Goal: Task Accomplishment & Management: Complete application form

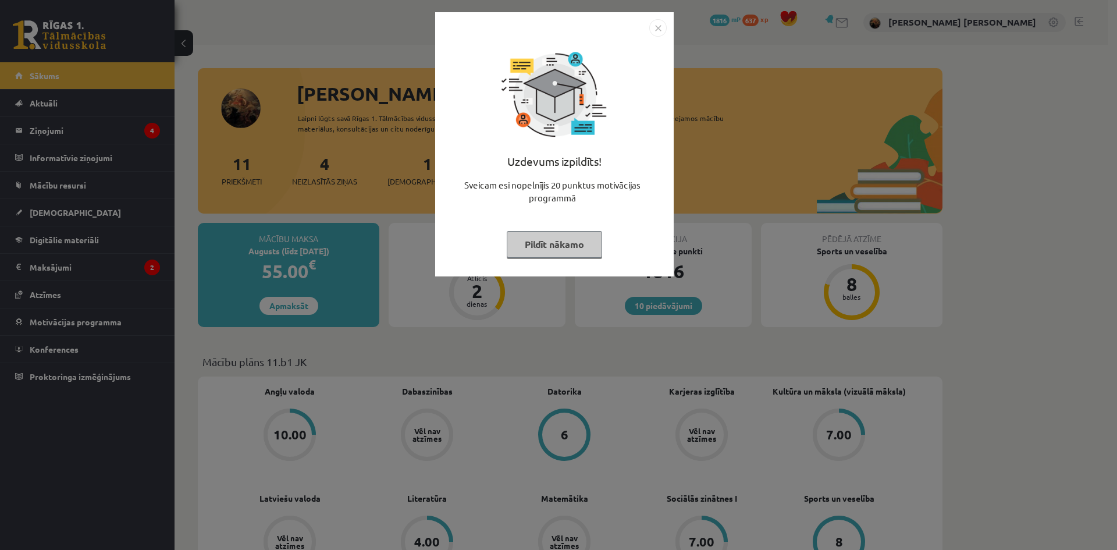
click at [659, 24] on img "Close" at bounding box center [657, 27] width 17 height 17
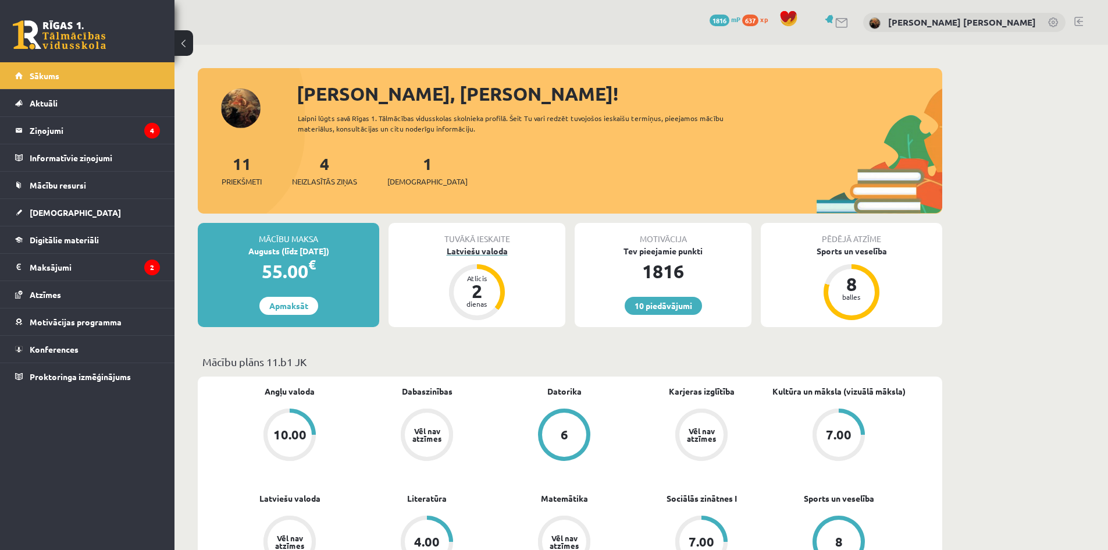
click at [475, 252] on div "Latviešu valoda" at bounding box center [477, 251] width 177 height 12
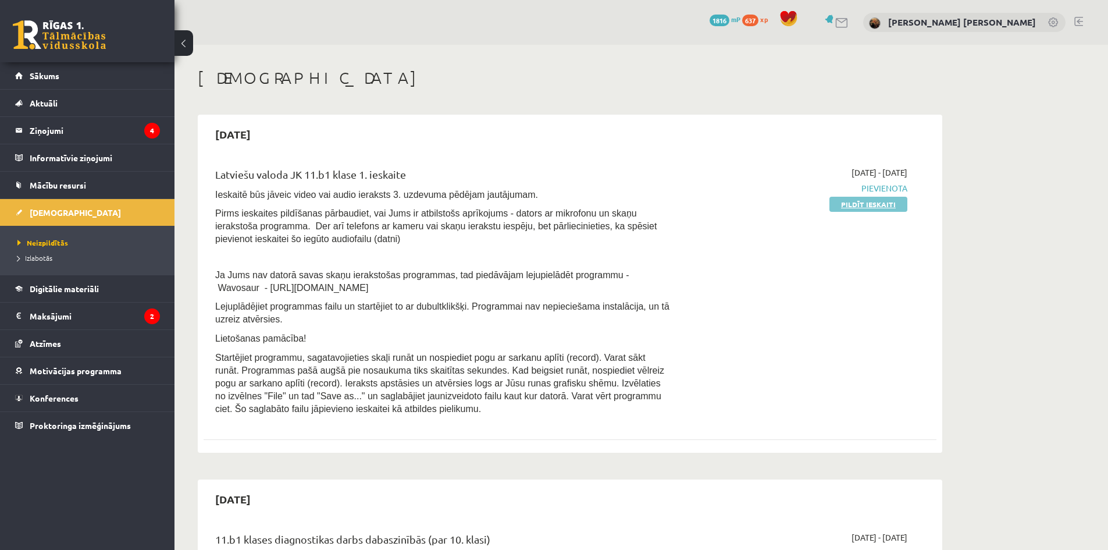
click at [892, 207] on link "Pildīt ieskaiti" at bounding box center [868, 204] width 78 height 15
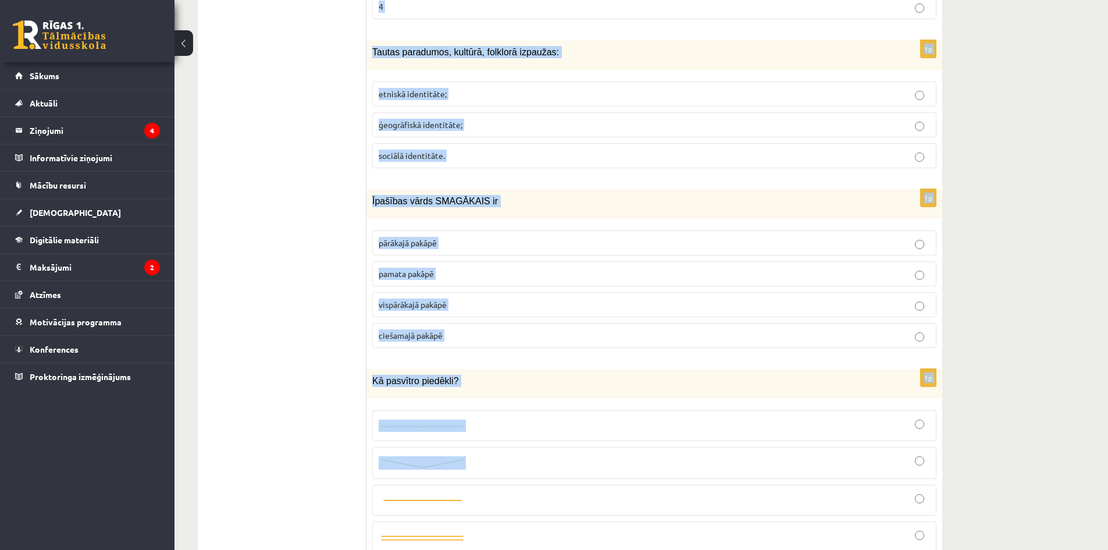
scroll to position [5475, 0]
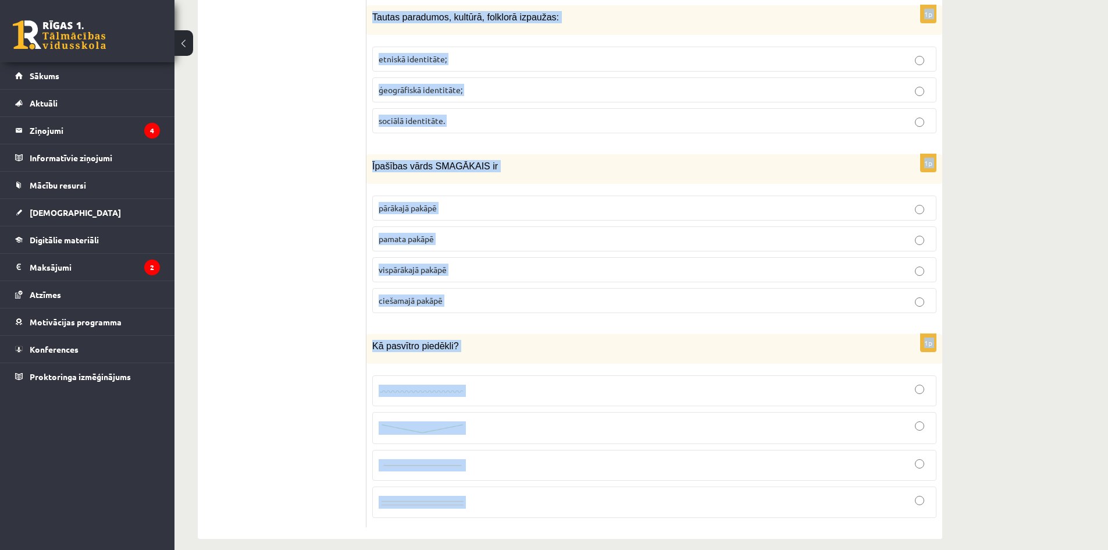
drag, startPoint x: 372, startPoint y: 401, endPoint x: 518, endPoint y: 491, distance: 172.4
copy form "Lore ip dolorsitam consectet? adipiscingeli seddoeiu tempo incididunt utlab etd…"
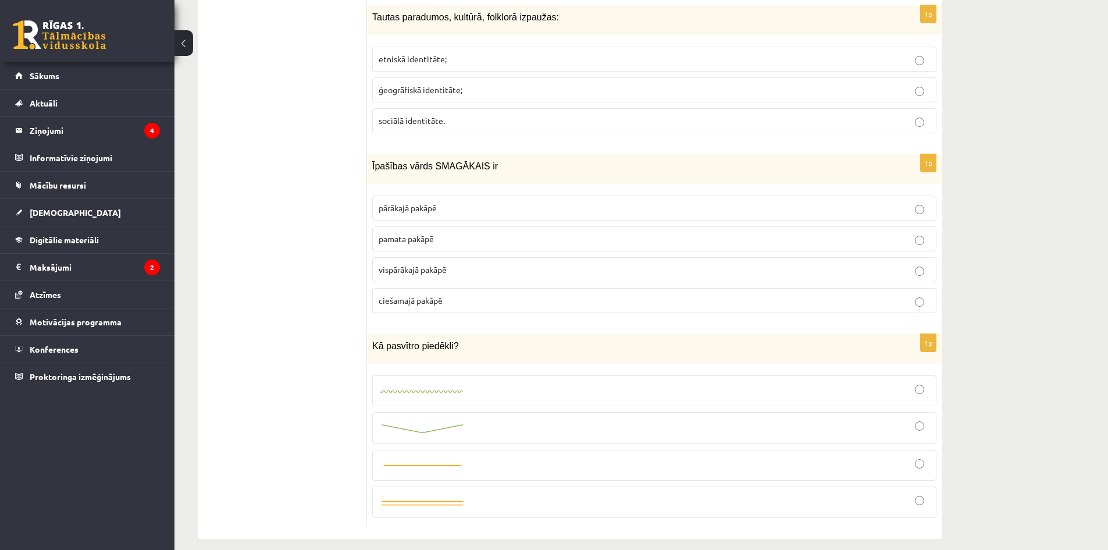
click at [528, 418] on div at bounding box center [654, 427] width 551 height 19
click at [461, 388] on img at bounding box center [422, 392] width 87 height 8
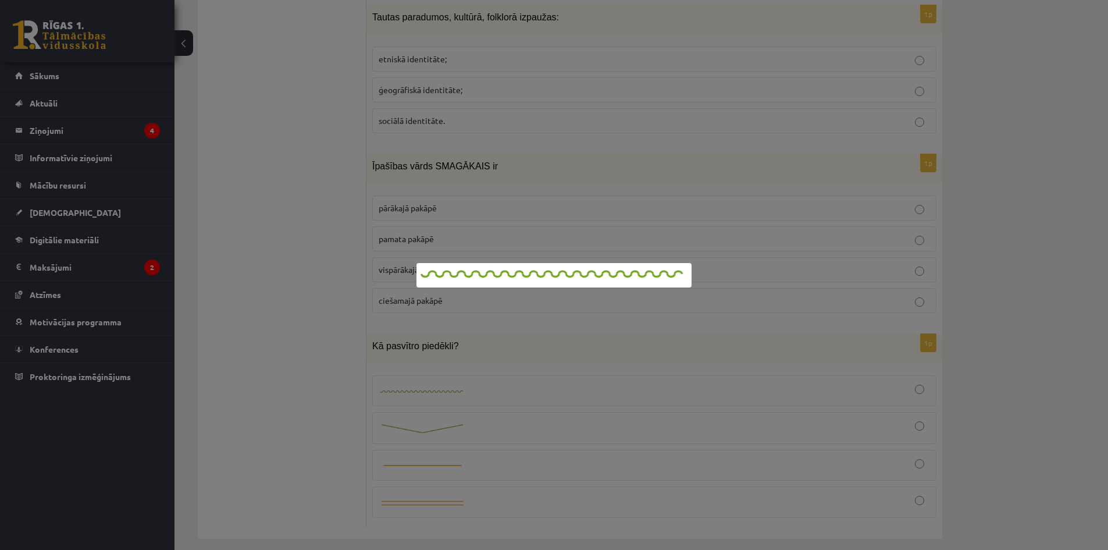
click at [509, 376] on div at bounding box center [554, 275] width 1108 height 550
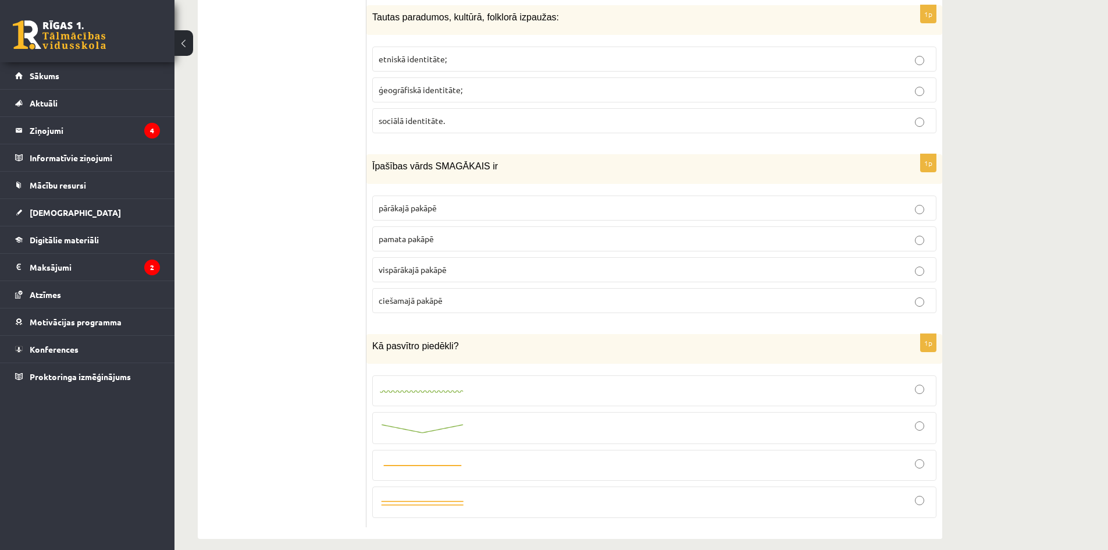
click at [539, 384] on div at bounding box center [654, 391] width 551 height 18
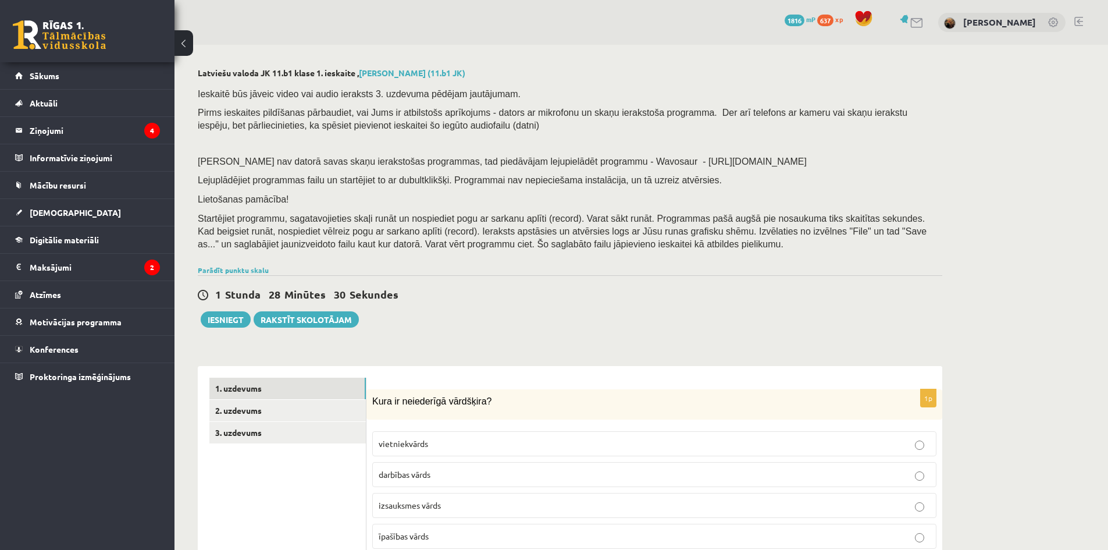
scroll to position [368, 0]
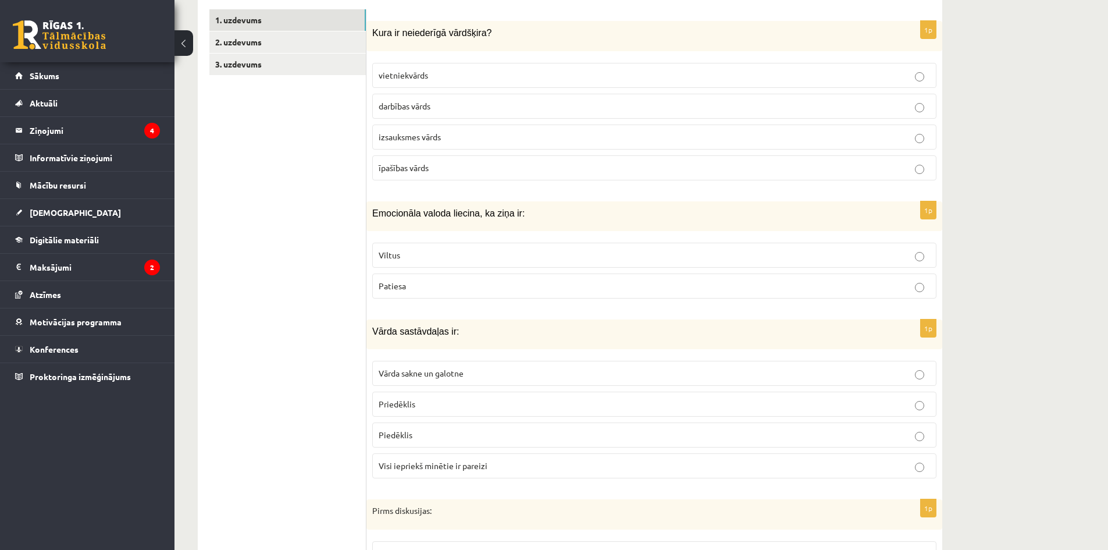
click at [443, 138] on p "izsauksmes vārds" at bounding box center [654, 137] width 551 height 12
click at [439, 256] on p "Viltus" at bounding box center [654, 255] width 551 height 12
click at [430, 471] on span "Visi iepriekš minētie ir pareizi" at bounding box center [433, 465] width 109 height 10
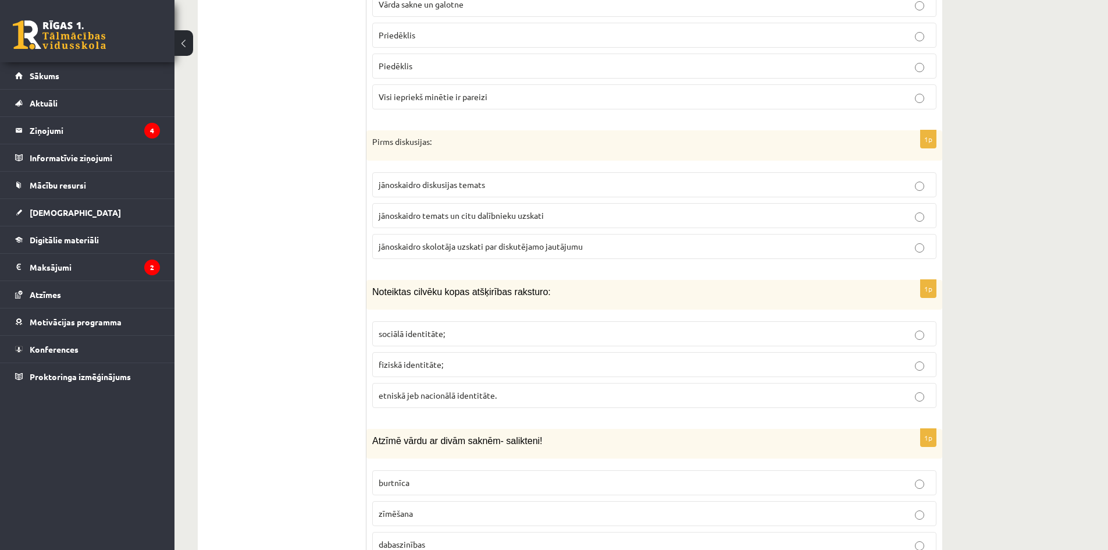
click at [471, 216] on span "jānoskaidro temats un citu dalībnieku uzskati" at bounding box center [461, 215] width 165 height 10
click at [430, 394] on span "etniskā jeb nacionālā identitāte." at bounding box center [438, 395] width 118 height 10
click at [434, 536] on label "dabaszinības" at bounding box center [654, 544] width 564 height 25
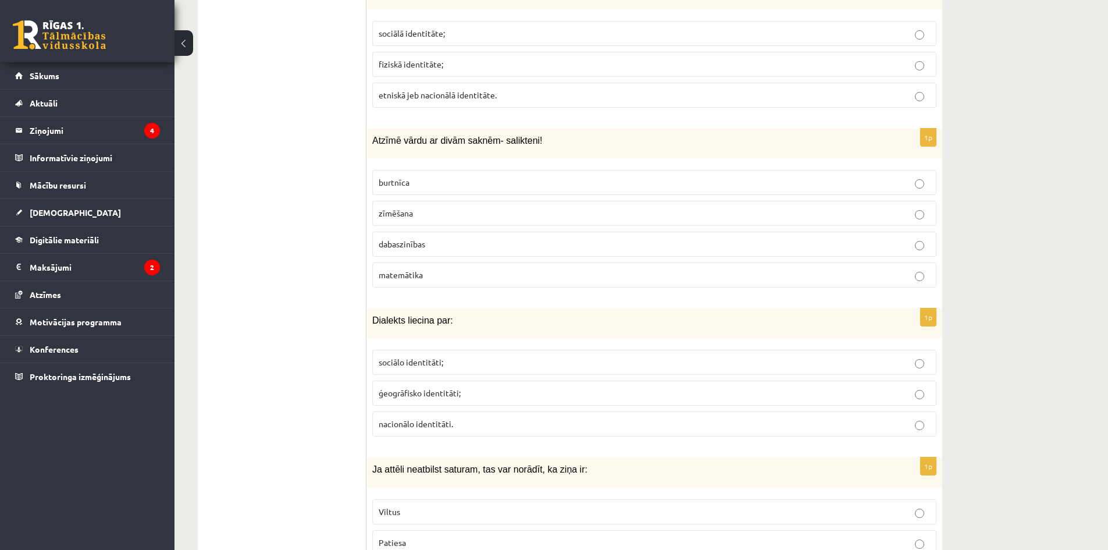
scroll to position [1106, 0]
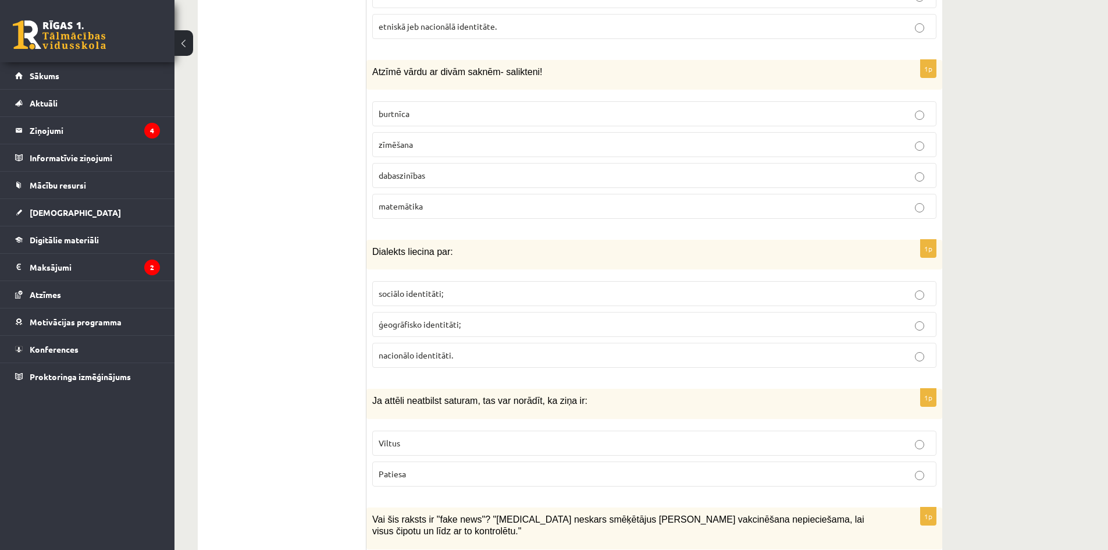
click at [447, 323] on span "ģeogrāfisko identitāti;" at bounding box center [420, 324] width 82 height 10
click at [418, 450] on label "Viltus" at bounding box center [654, 442] width 564 height 25
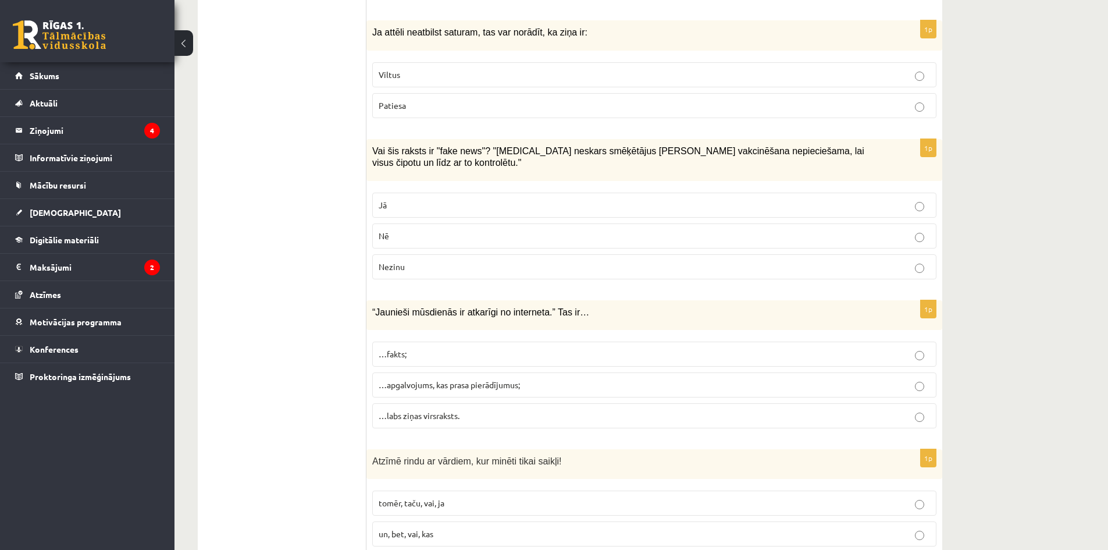
click at [419, 169] on div "1p Vai šis raksts ir "fake news"? "[MEDICAL_DATA] neskars smēķētājus [PERSON_NA…" at bounding box center [654, 213] width 576 height 149
click at [414, 199] on p "Jā" at bounding box center [654, 205] width 551 height 12
click at [448, 379] on span "…apgalvojums, kas prasa pierādījumus;" at bounding box center [449, 384] width 141 height 10
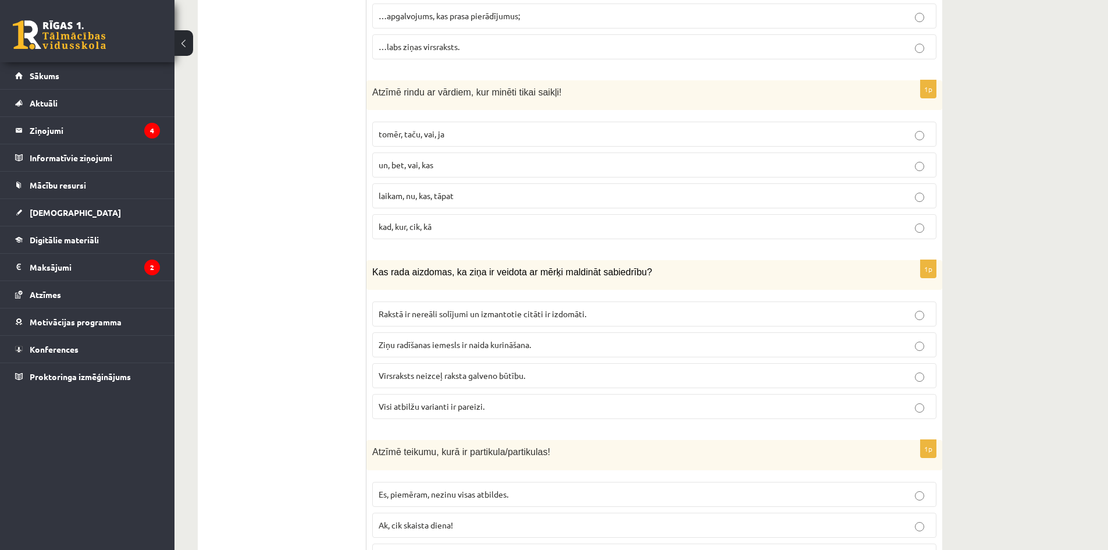
click at [490, 128] on p "tomēr, taču, vai, ja" at bounding box center [654, 134] width 551 height 12
click at [450, 400] on p "Visi atbilžu varianti ir pareizi." at bounding box center [654, 406] width 551 height 12
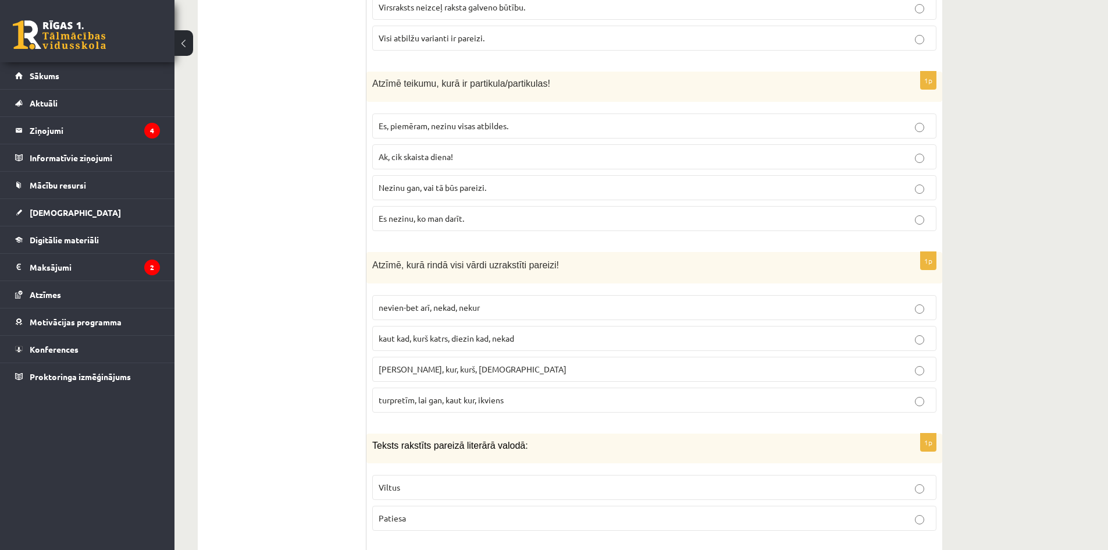
click at [418, 184] on label "Nezinu gan, vai tā būs pareizi." at bounding box center [654, 187] width 564 height 25
click at [421, 396] on label "turpretīm, lai gan, kaut kur, ikviens" at bounding box center [654, 399] width 564 height 25
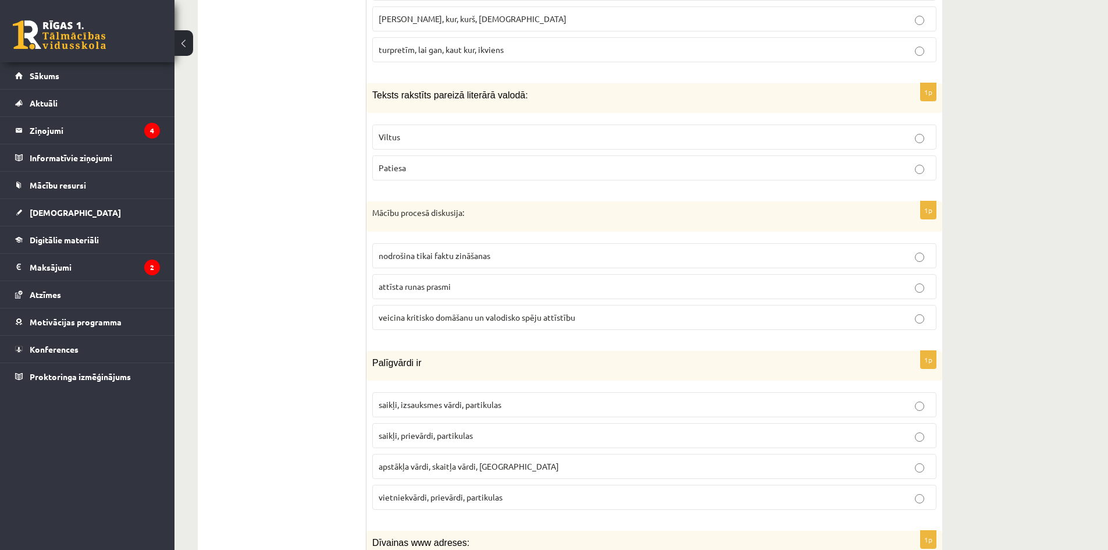
scroll to position [2579, 0]
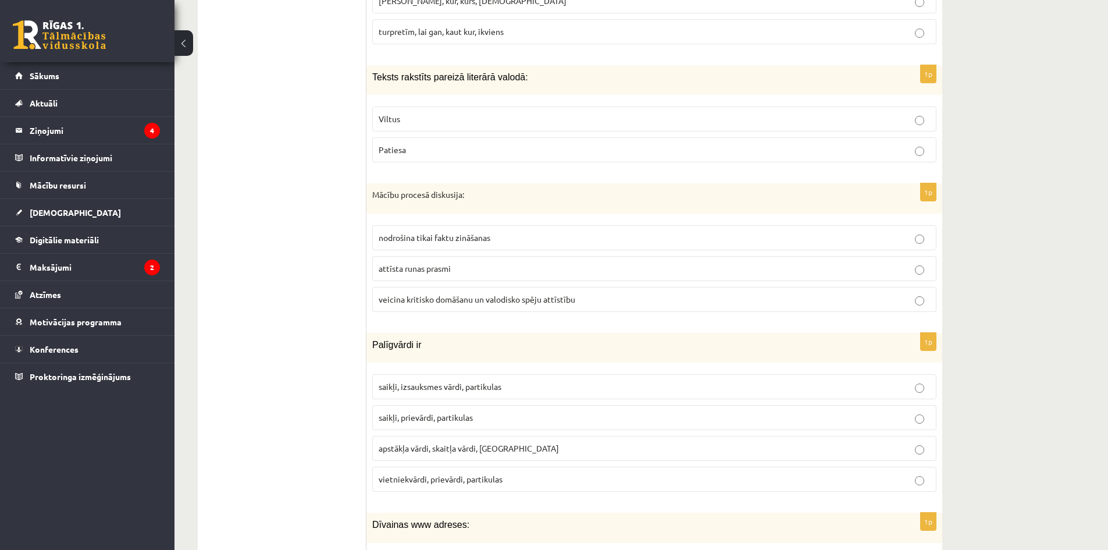
click at [465, 149] on label "Patiesa" at bounding box center [654, 149] width 564 height 25
click at [432, 294] on span "veicina kritisko domāšanu un valodisko spēju attīstību" at bounding box center [477, 299] width 197 height 10
click at [446, 412] on span "saikļi, prievārdi, partikulas" at bounding box center [426, 417] width 94 height 10
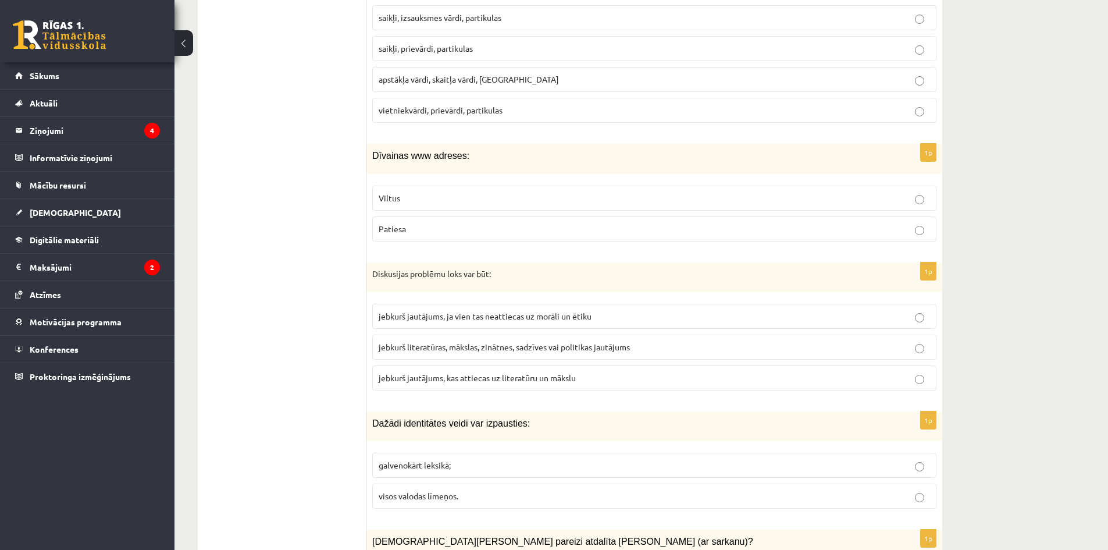
click at [425, 192] on p "Viltus" at bounding box center [654, 198] width 551 height 12
click at [457, 341] on span "jebkurš literatūras, mākslas, zinātnes, sadzīves vai politikas jautājums" at bounding box center [504, 346] width 251 height 10
click at [453, 490] on span "visos valodas līmeņos." at bounding box center [419, 495] width 80 height 10
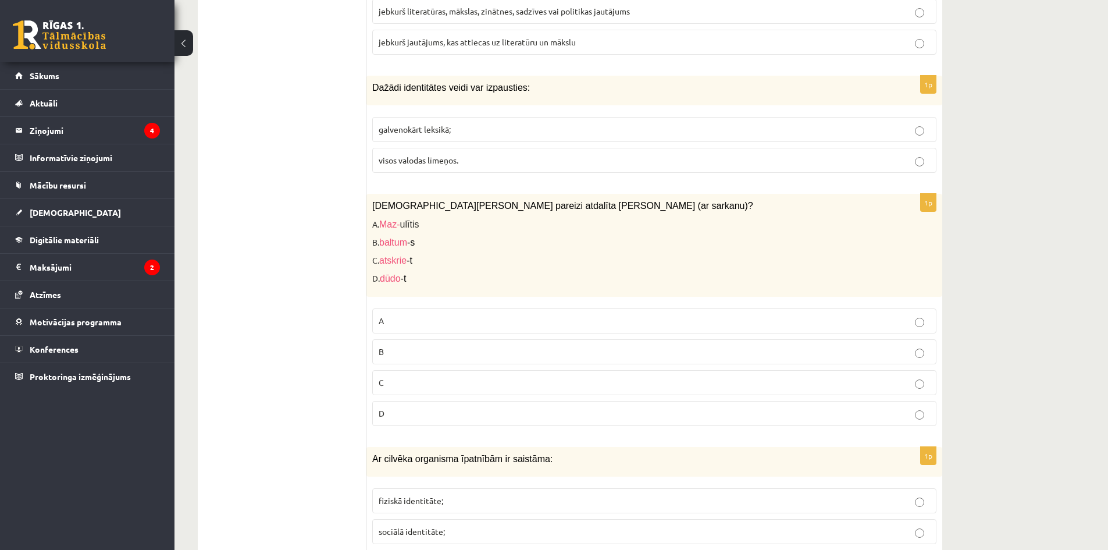
scroll to position [3316, 0]
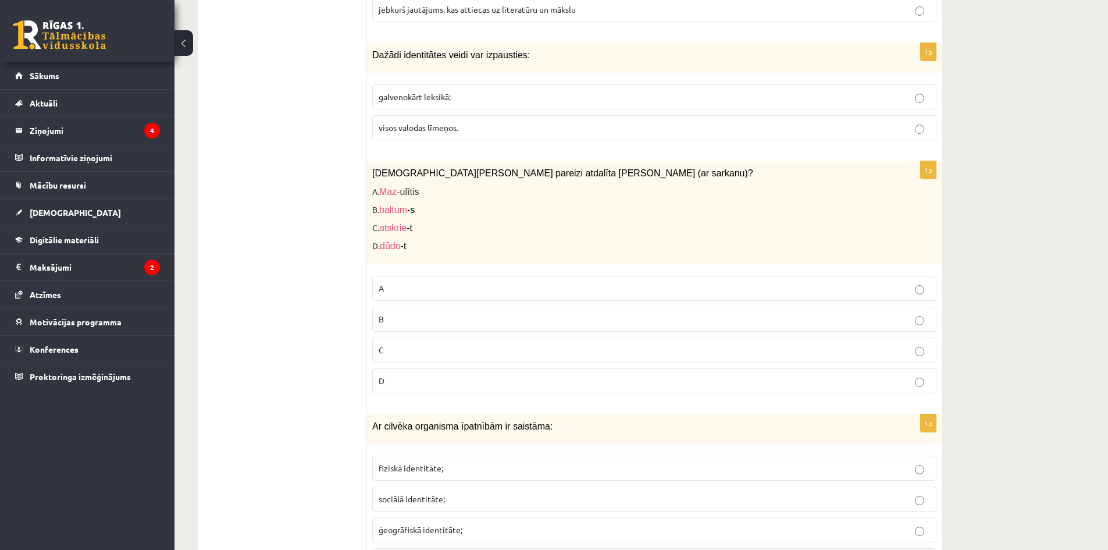
click at [408, 344] on p "C" at bounding box center [654, 350] width 551 height 12
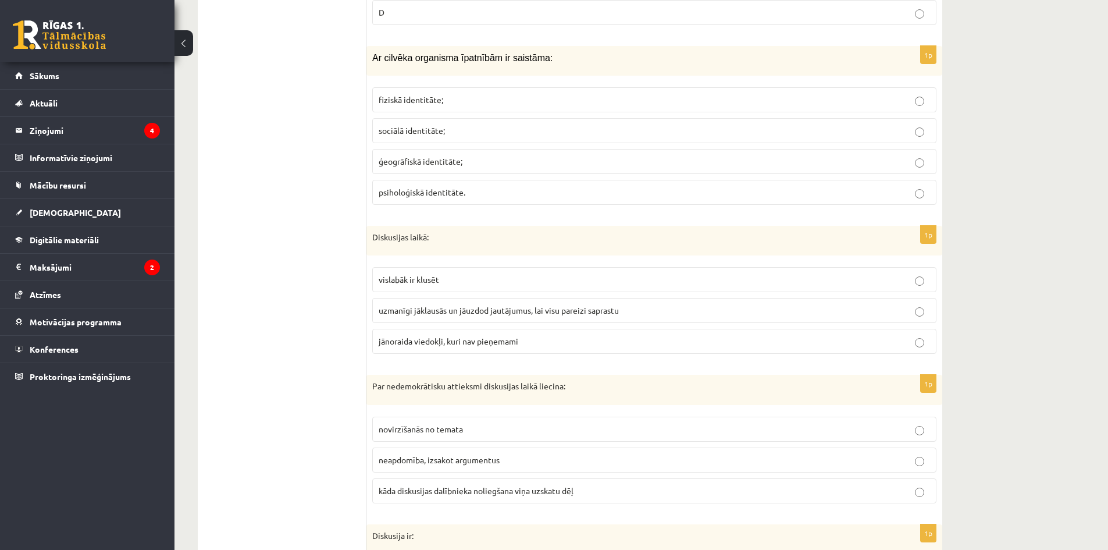
click at [413, 94] on p "fiziskā identitāte;" at bounding box center [654, 100] width 551 height 12
click at [448, 305] on span "uzmanīgi jāklausās un jāuzdod jautājumus, lai visu pareizi saprastu" at bounding box center [499, 310] width 240 height 10
click at [485, 485] on span "kāda diskusijas dalībnieka noliegšana viņa uzskatu dēļ" at bounding box center [476, 490] width 195 height 10
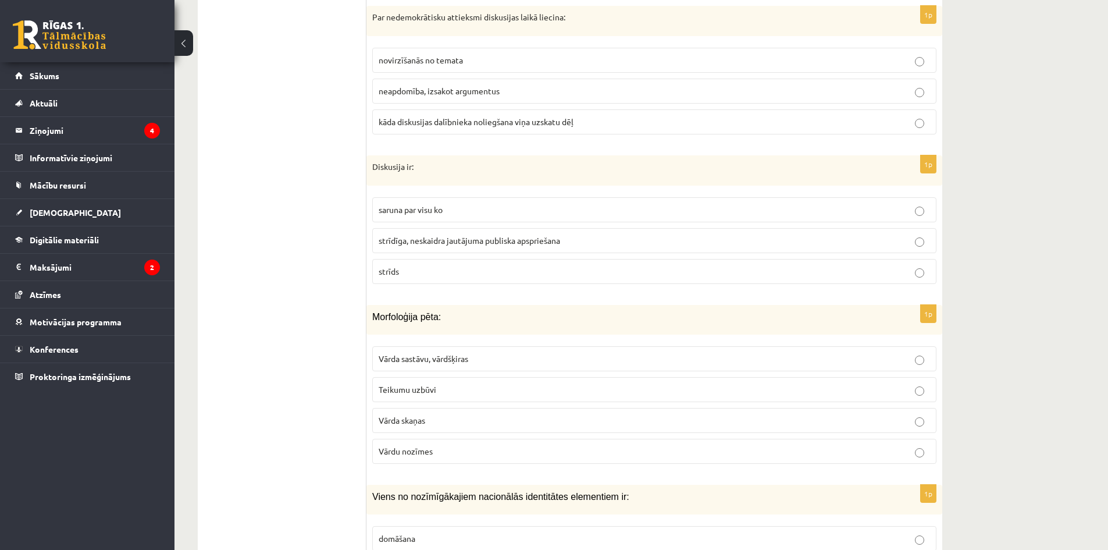
click at [440, 235] on span "strīdīga, neskaidra jautājuma publiska apspriešana" at bounding box center [469, 240] width 181 height 10
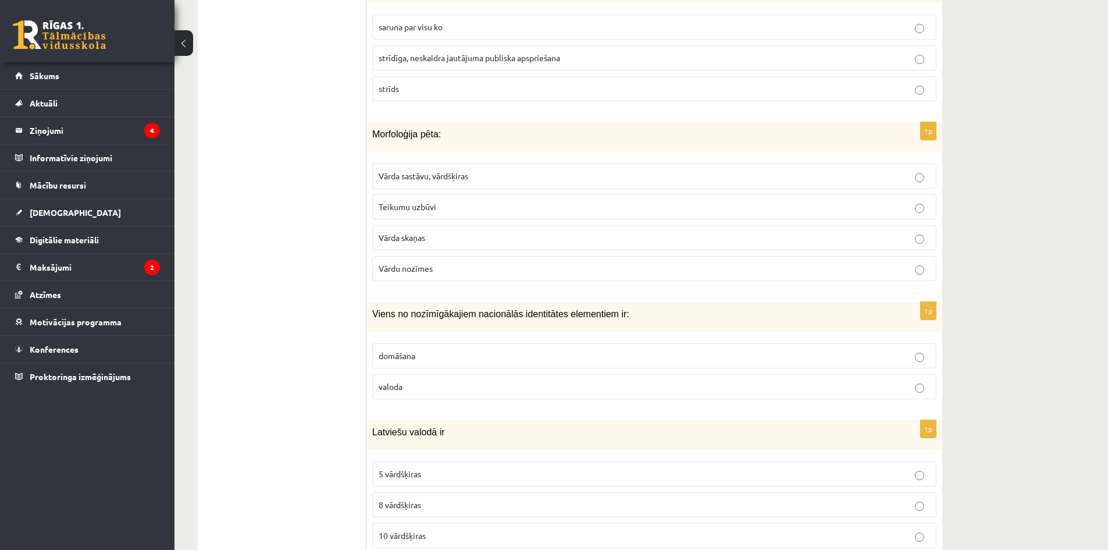
scroll to position [4288, 0]
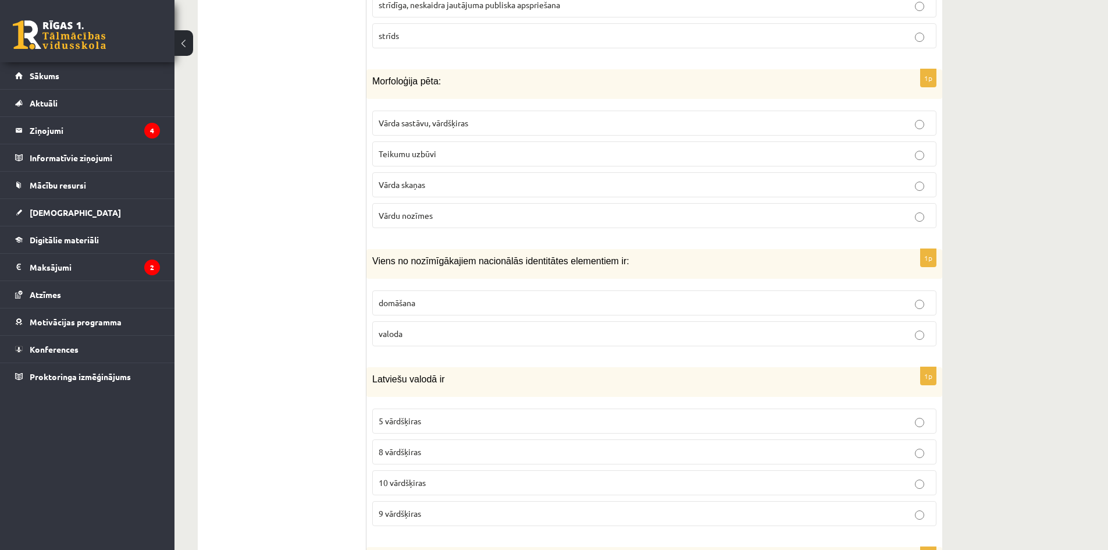
click at [432, 117] on span "Vārda sastāvu, vārdšķiras" at bounding box center [424, 122] width 90 height 10
click at [434, 327] on p "valoda" at bounding box center [654, 333] width 551 height 12
click at [415, 508] on span "9 vārdšķiras" at bounding box center [400, 513] width 42 height 10
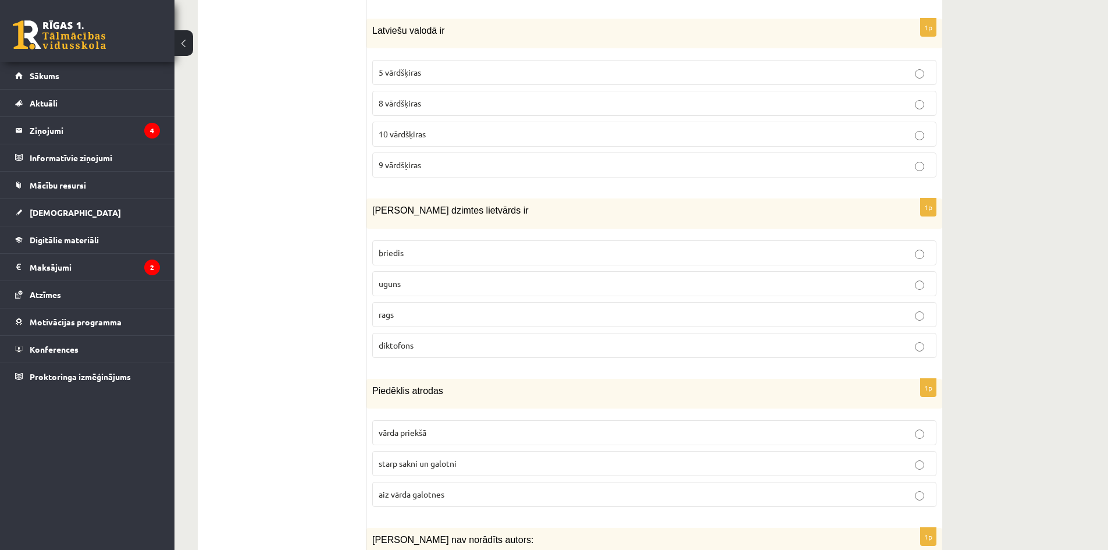
scroll to position [4656, 0]
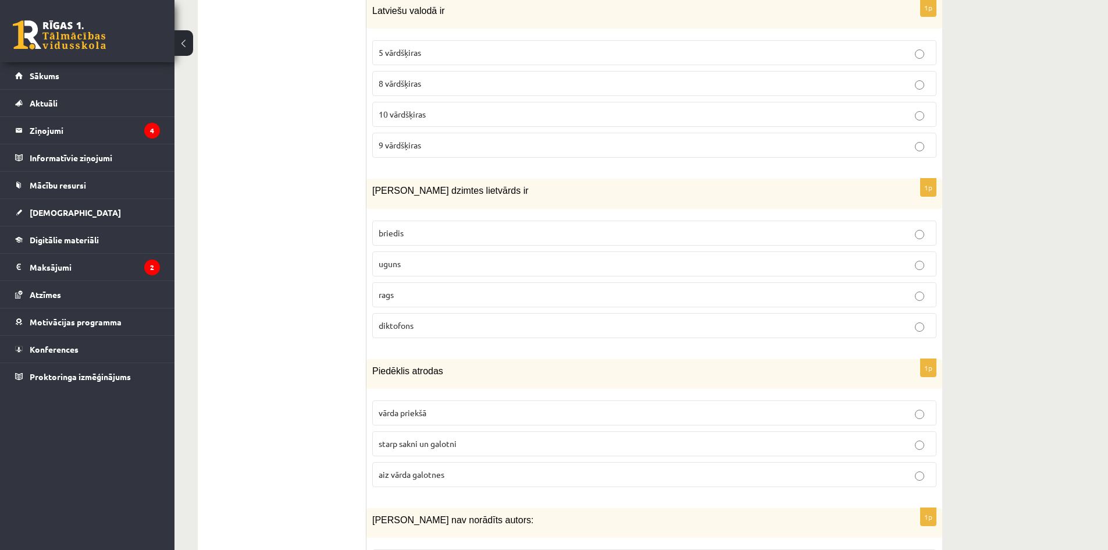
click at [423, 258] on p "uguns" at bounding box center [654, 264] width 551 height 12
click at [445, 438] on span "starp sakni un galotni" at bounding box center [418, 443] width 78 height 10
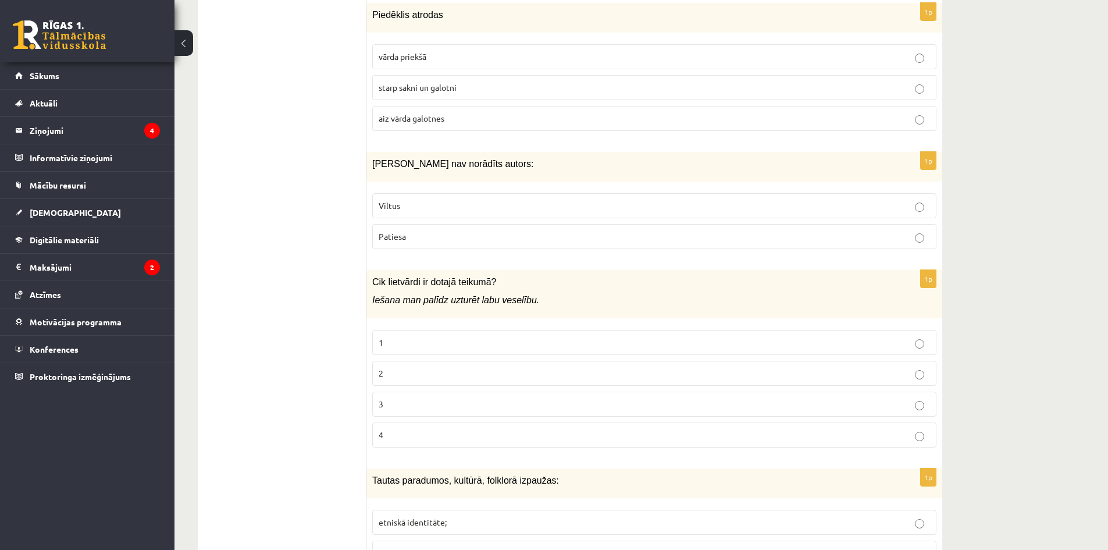
scroll to position [5025, 0]
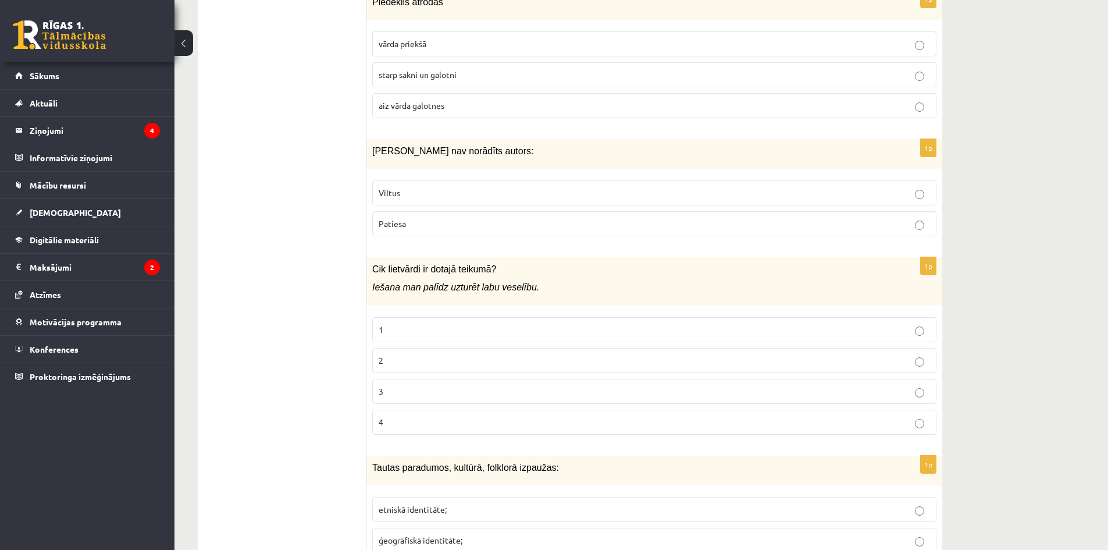
click at [410, 187] on p "Viltus" at bounding box center [654, 193] width 551 height 12
click at [449, 354] on p "2" at bounding box center [654, 360] width 551 height 12
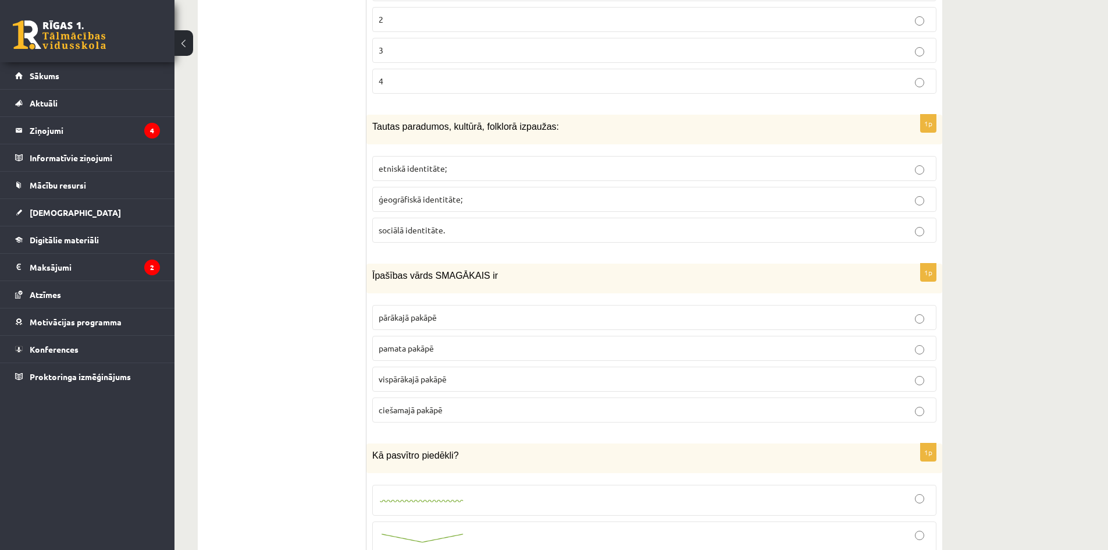
scroll to position [5393, 0]
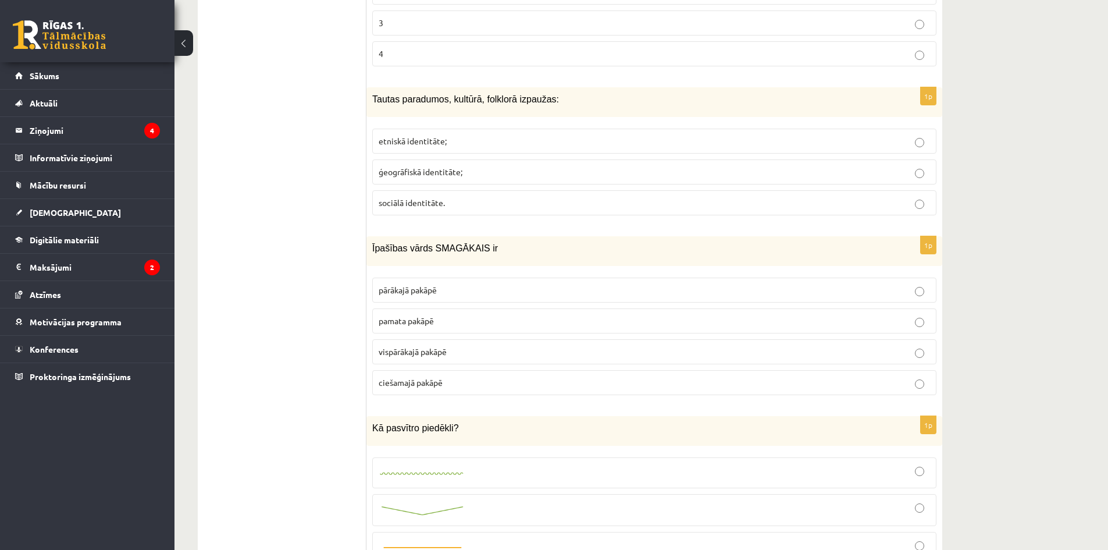
click at [430, 136] on span "etniskā identitāte;" at bounding box center [413, 141] width 68 height 10
click at [416, 346] on span "vispārākajā pakāpē" at bounding box center [413, 351] width 68 height 10
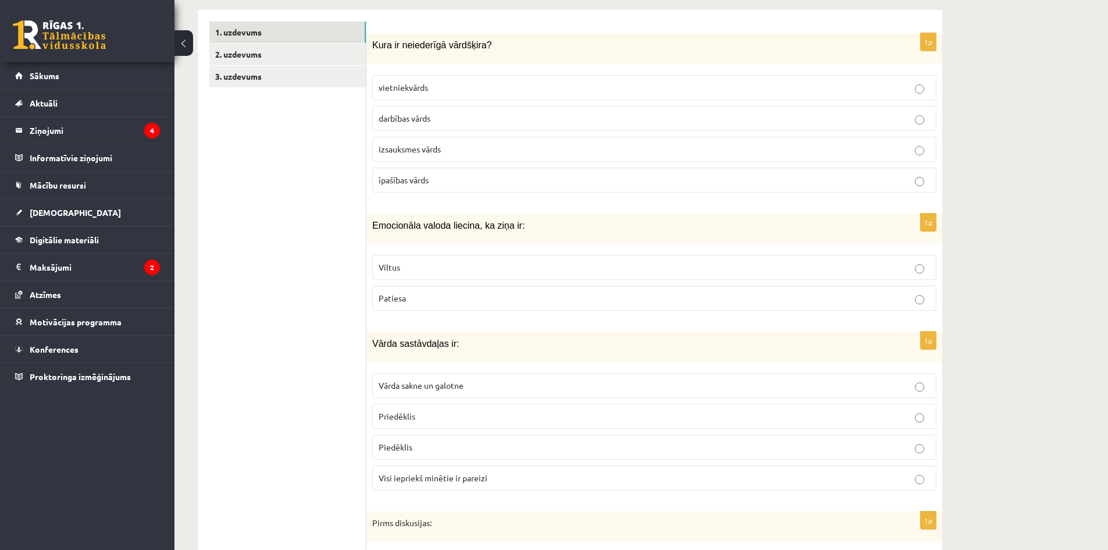
scroll to position [0, 0]
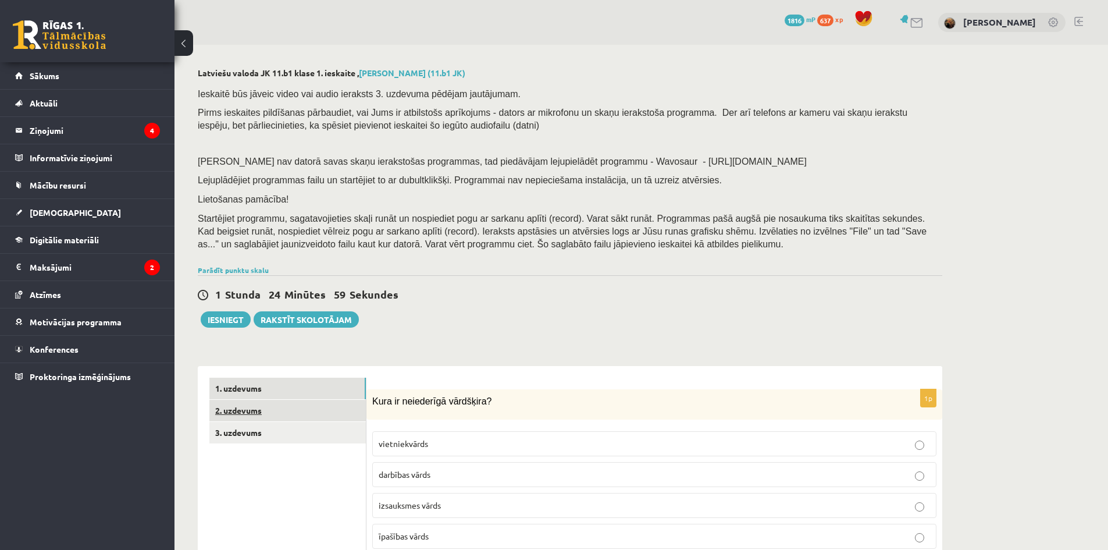
click at [273, 409] on link "2. uzdevums" at bounding box center [287, 411] width 156 height 22
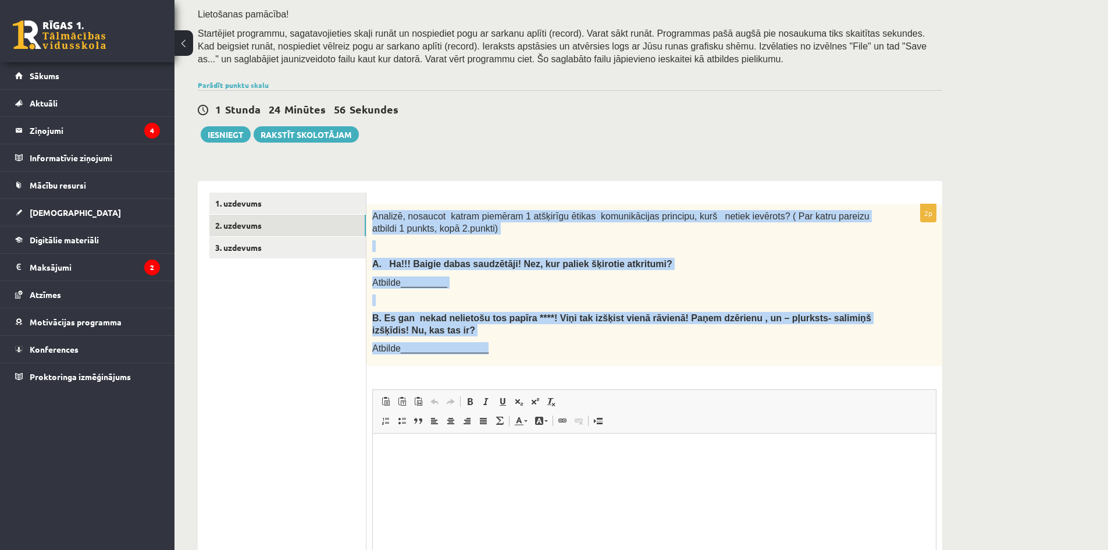
drag, startPoint x: 372, startPoint y: 215, endPoint x: 501, endPoint y: 357, distance: 191.4
click at [501, 357] on div "Analizē, nosaucot katram piemēram 1 atšķirīgu ētikas komunikācijas principu, ku…" at bounding box center [654, 285] width 576 height 162
copy div "Analizē, nosaucot katram piemēram 1 atšķirīgu ētikas komunikācijas principu, ku…"
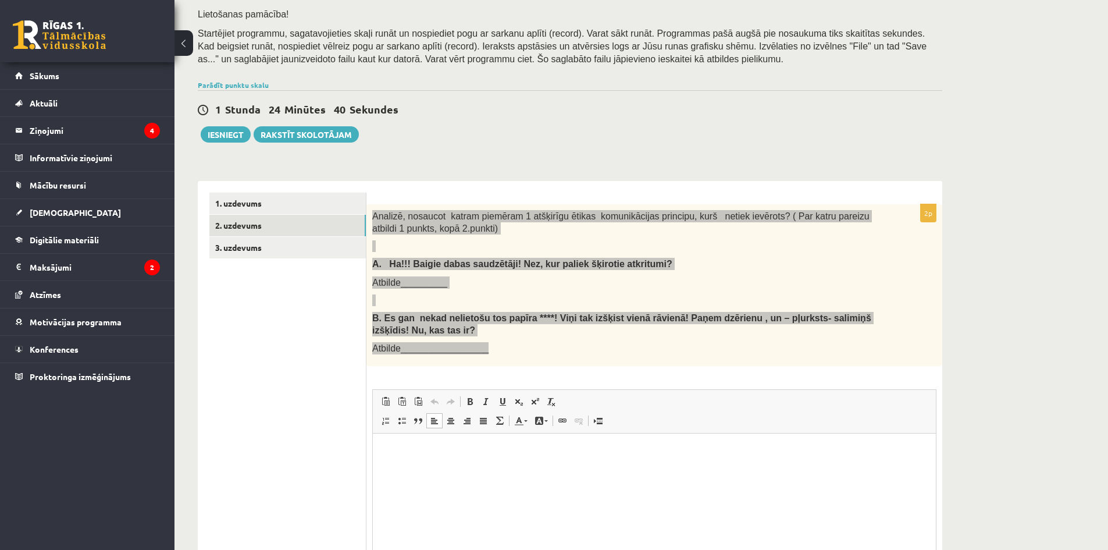
click at [482, 469] on html at bounding box center [654, 450] width 563 height 35
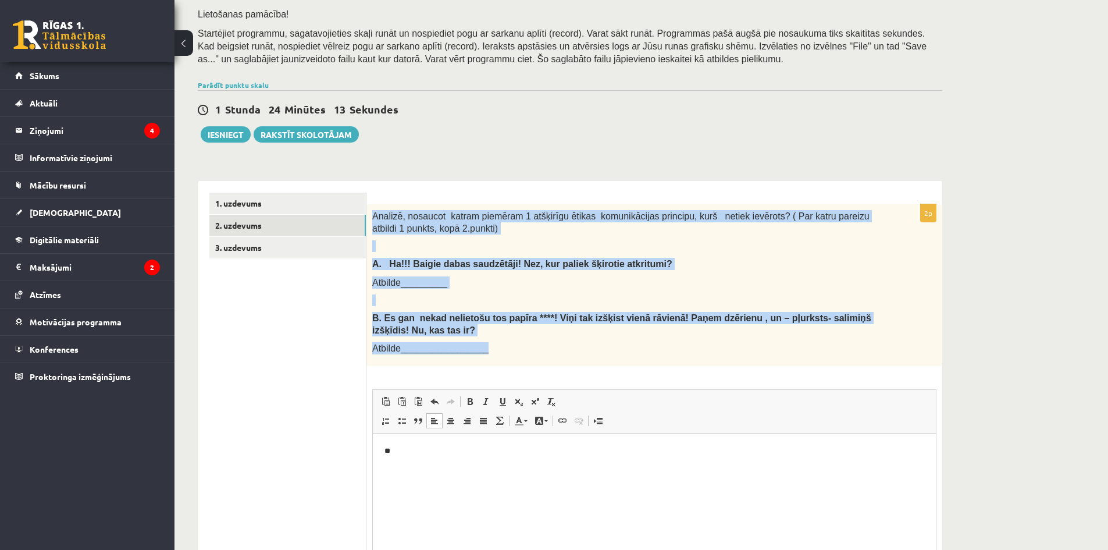
click at [503, 353] on p "Atbilde_________________" at bounding box center [625, 348] width 506 height 12
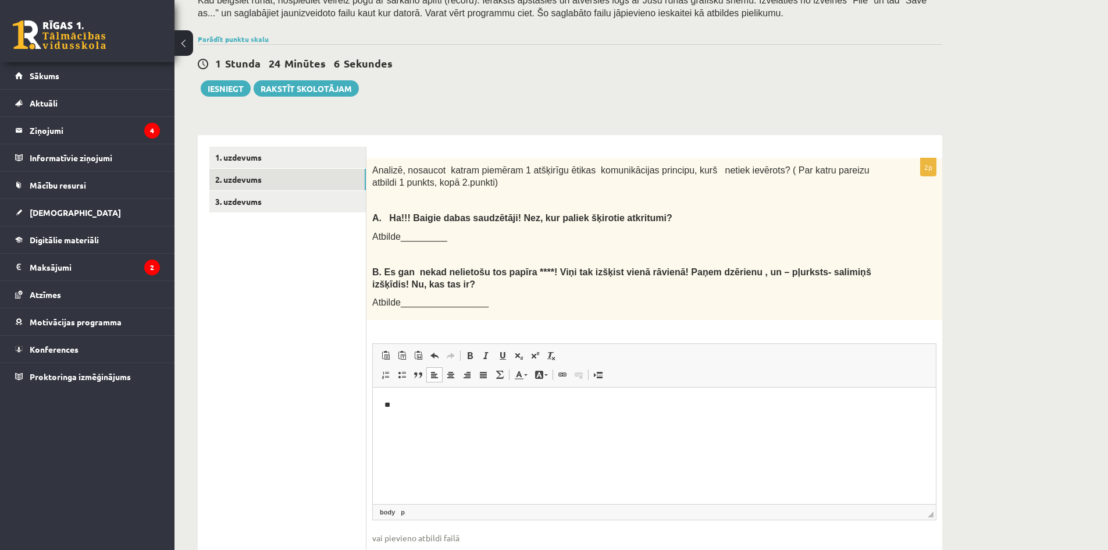
scroll to position [303, 0]
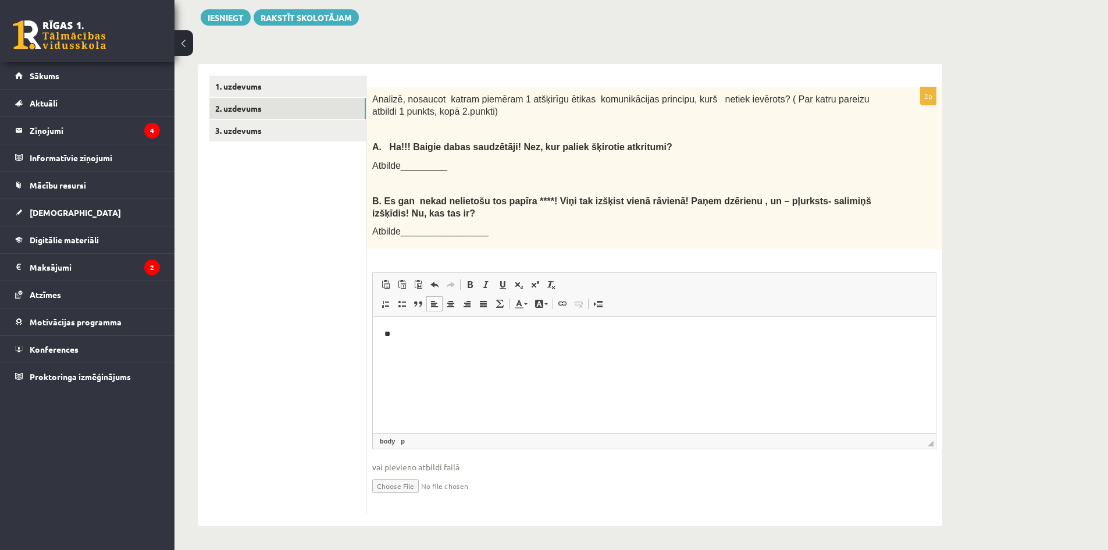
click at [419, 352] on html "**" at bounding box center [654, 333] width 563 height 35
click at [379, 352] on html "**********" at bounding box center [654, 333] width 563 height 35
click at [384, 352] on html "**********" at bounding box center [654, 333] width 563 height 35
click at [635, 330] on p "**********" at bounding box center [654, 334] width 540 height 12
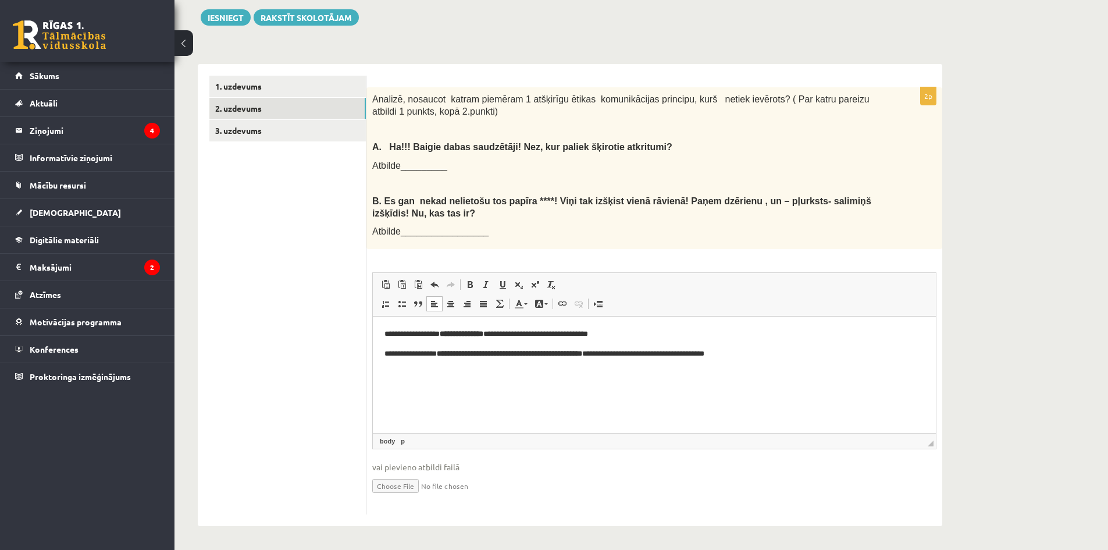
click at [408, 371] on html "**********" at bounding box center [654, 343] width 563 height 55
click at [793, 361] on html "**********" at bounding box center [654, 343] width 563 height 55
click at [265, 128] on link "3. uzdevums" at bounding box center [287, 131] width 156 height 22
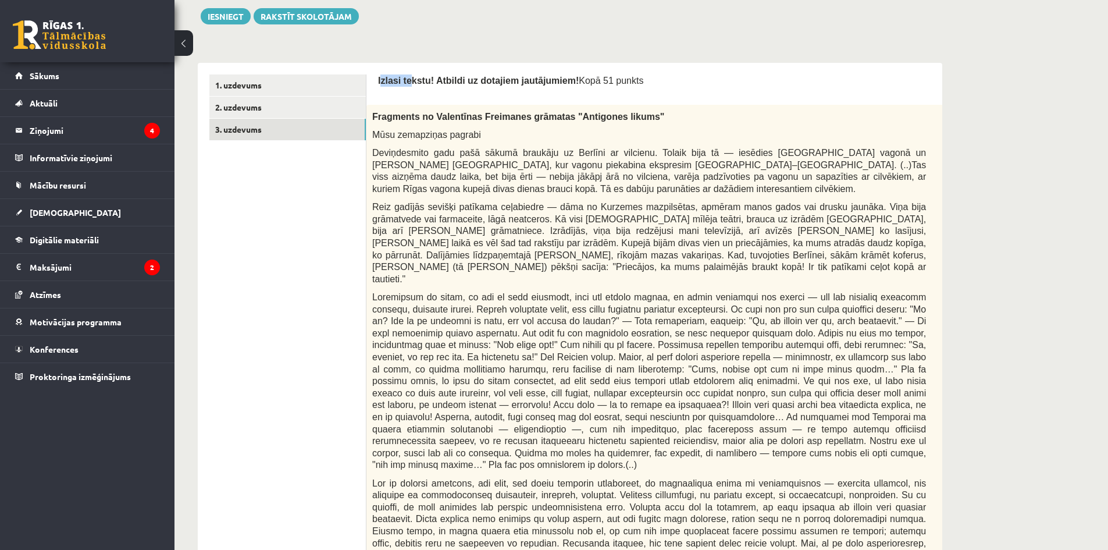
drag, startPoint x: 382, startPoint y: 79, endPoint x: 407, endPoint y: 79, distance: 25.0
click at [407, 79] on span "Izlasi tekstu! Atbildi uz dotajiem jautājumiem!" at bounding box center [478, 81] width 201 height 10
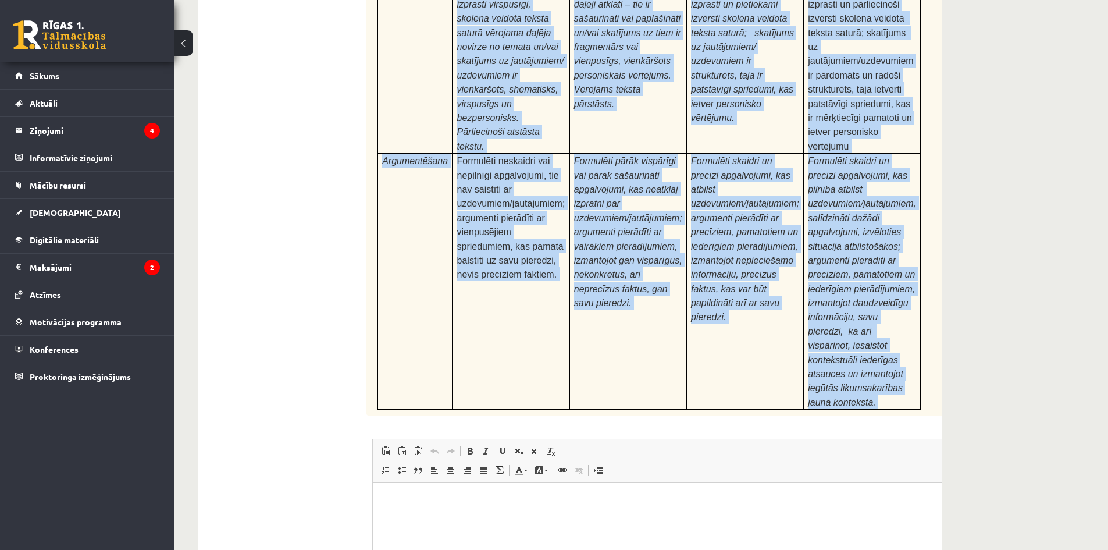
scroll to position [3622, 0]
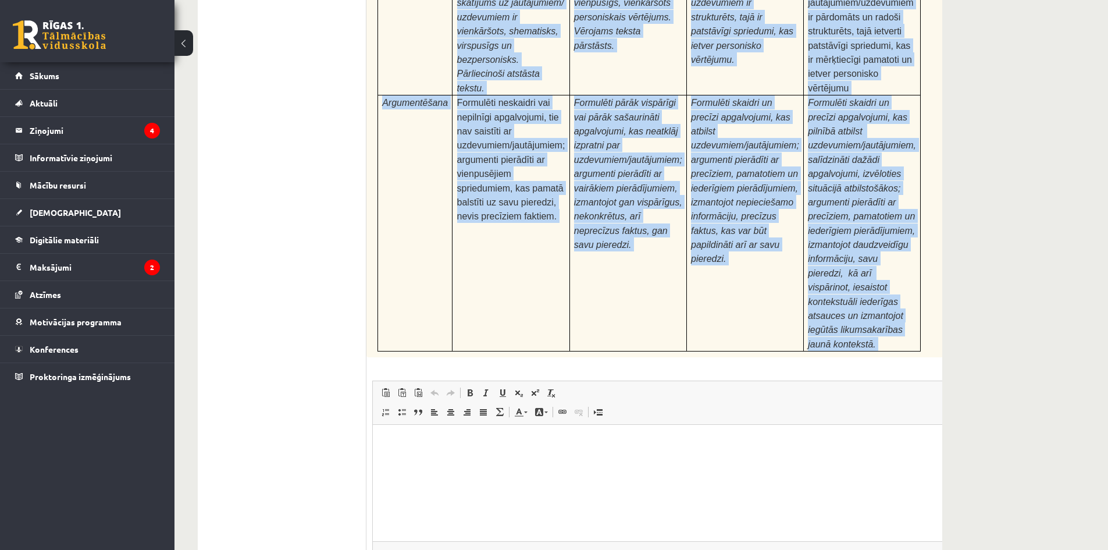
drag, startPoint x: 378, startPoint y: 77, endPoint x: 749, endPoint y: 259, distance: 413.6
copy form "Loremi dolors! Ametcon ad elitsedd eiusmodtemp! Inci 89 utlabo 7e Doloremag al …"
click at [370, 294] on div "24p Pamatojoties uz izlasīto tekstu, izsaki viedokli par izlasīto, atbildot uz …" at bounding box center [677, 174] width 623 height 896
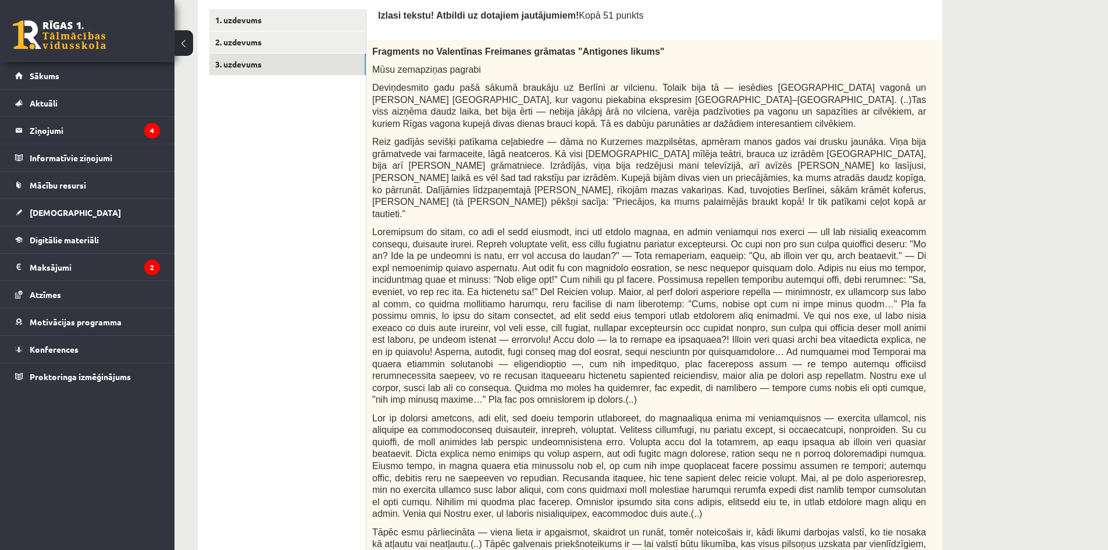
scroll to position [737, 0]
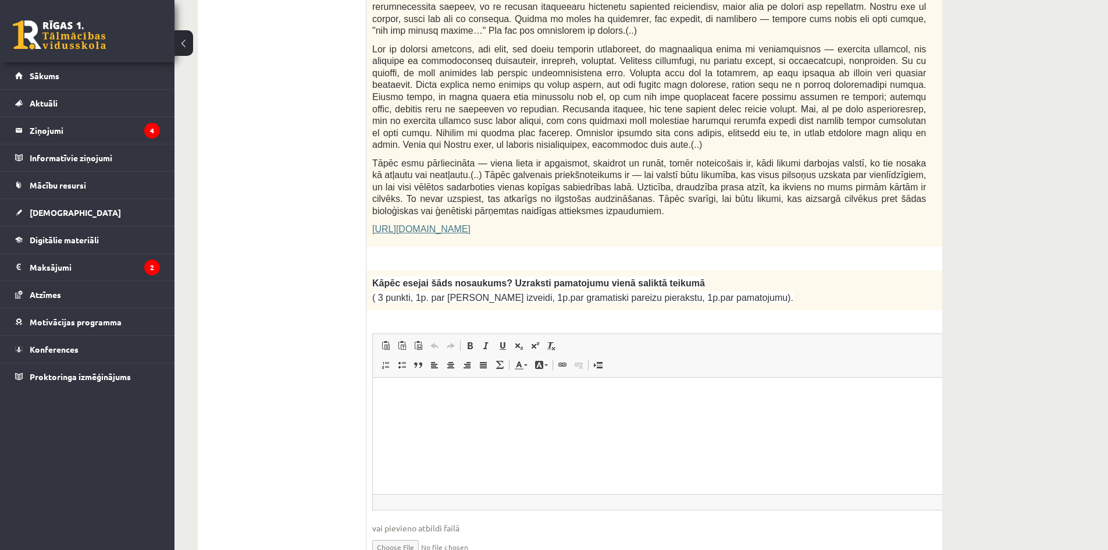
click at [459, 387] on html at bounding box center [678, 394] width 611 height 35
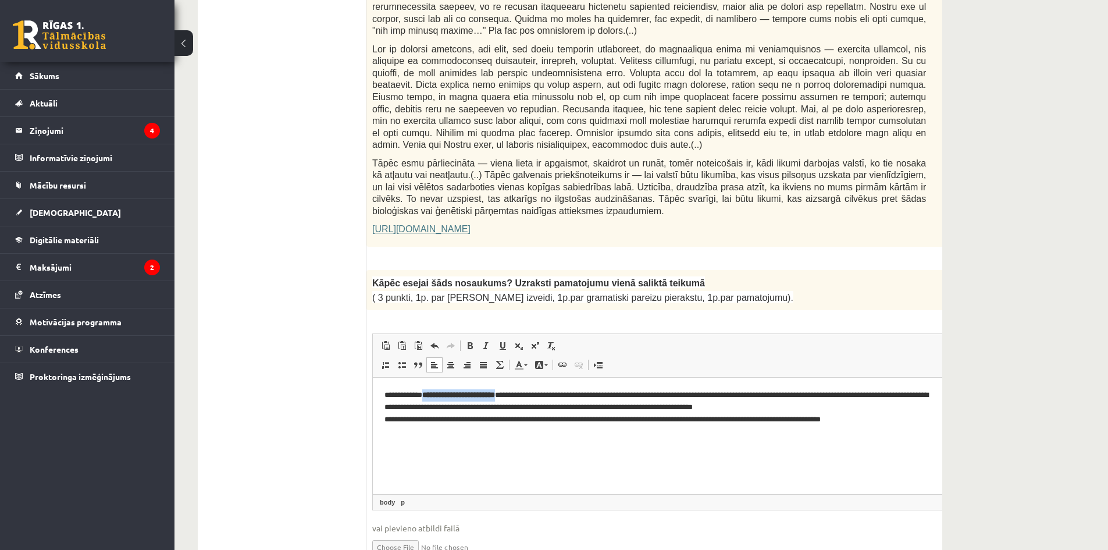
drag, startPoint x: 432, startPoint y: 395, endPoint x: 537, endPoint y: 400, distance: 105.4
click at [537, 400] on p "**********" at bounding box center [662, 407] width 556 height 36
click at [471, 341] on span at bounding box center [469, 345] width 9 height 9
click at [469, 341] on span at bounding box center [469, 345] width 9 height 9
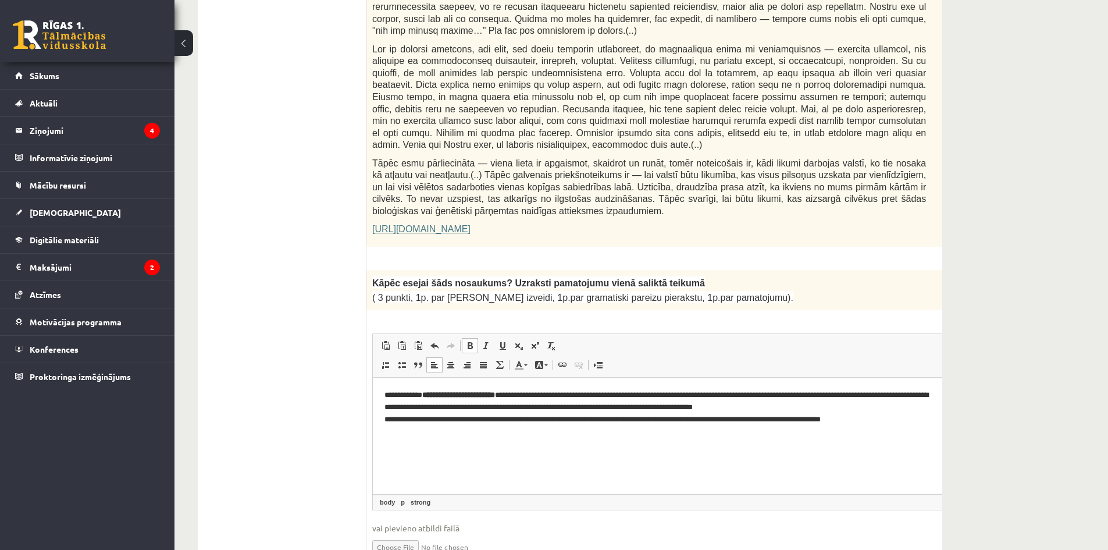
click at [540, 437] on html "**********" at bounding box center [678, 406] width 611 height 59
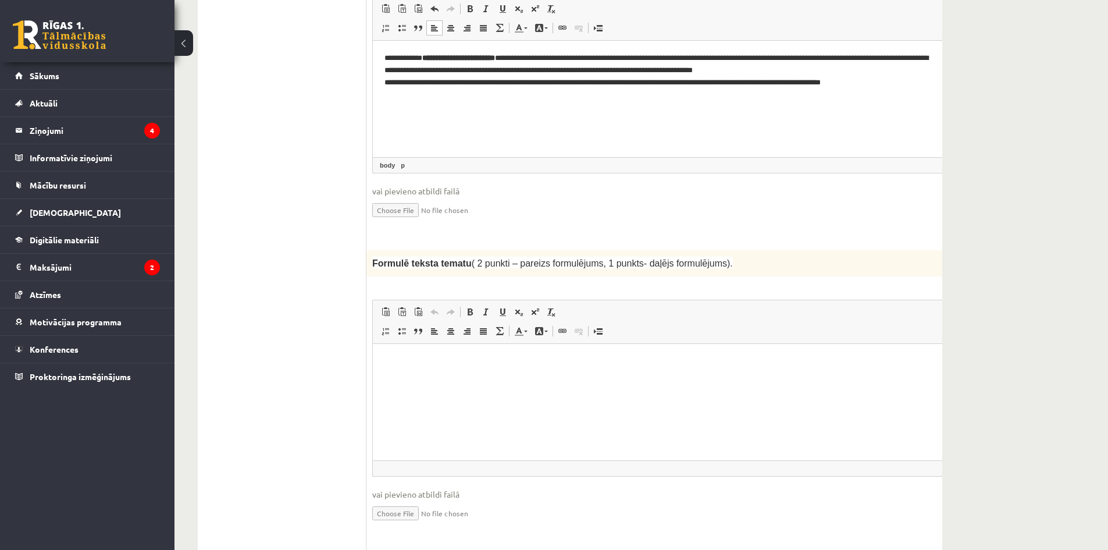
scroll to position [1105, 0]
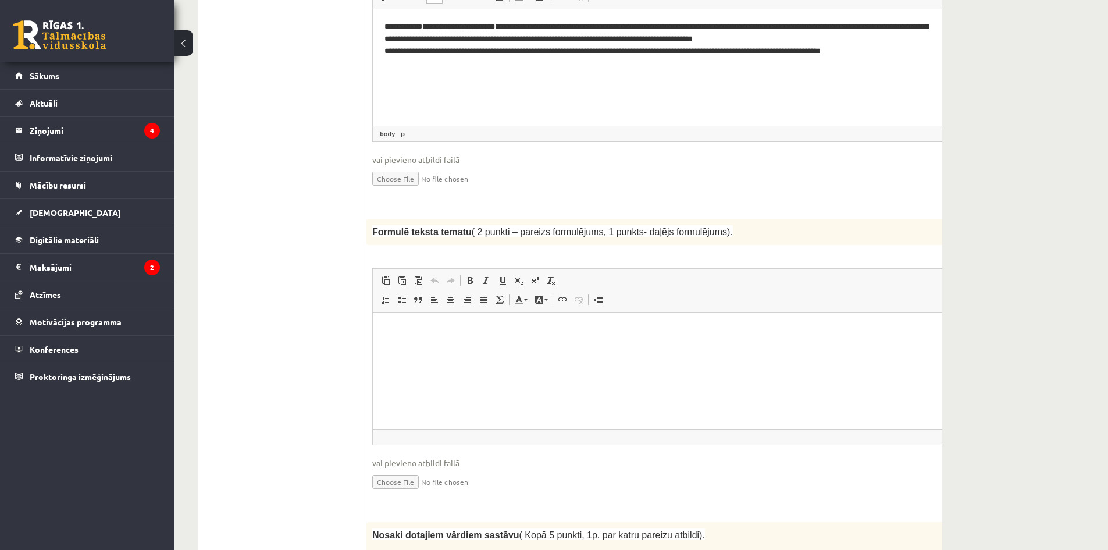
click at [437, 333] on p "Editor, wiswyg-editor-user-answer-47433930308160" at bounding box center [677, 329] width 587 height 12
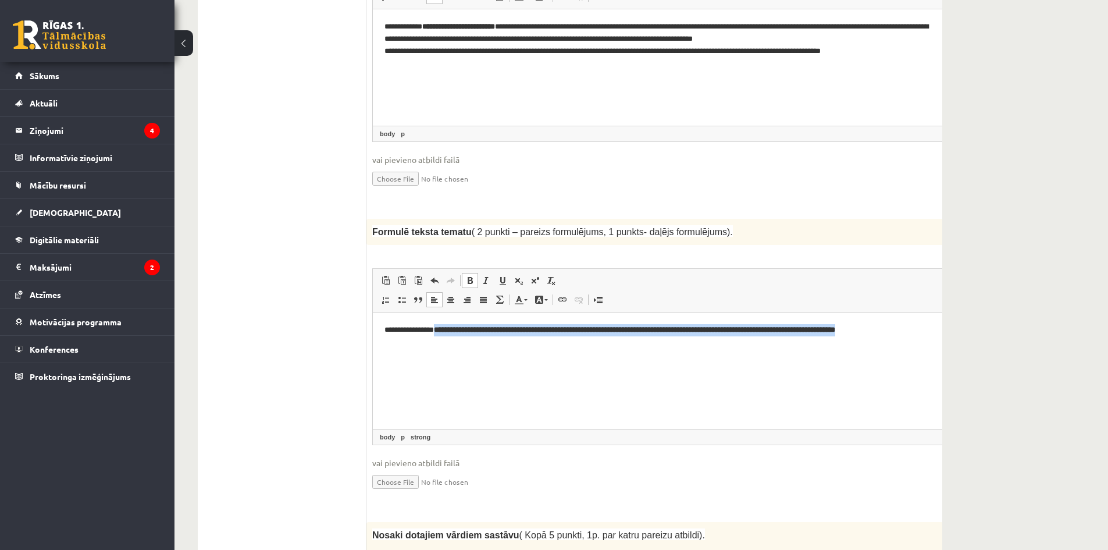
drag, startPoint x: 441, startPoint y: 330, endPoint x: 446, endPoint y: 343, distance: 13.8
click at [446, 343] on p "**********" at bounding box center [662, 335] width 556 height 24
drag, startPoint x: 378, startPoint y: 326, endPoint x: 432, endPoint y: 344, distance: 56.7
click at [432, 344] on html "**********" at bounding box center [678, 336] width 611 height 48
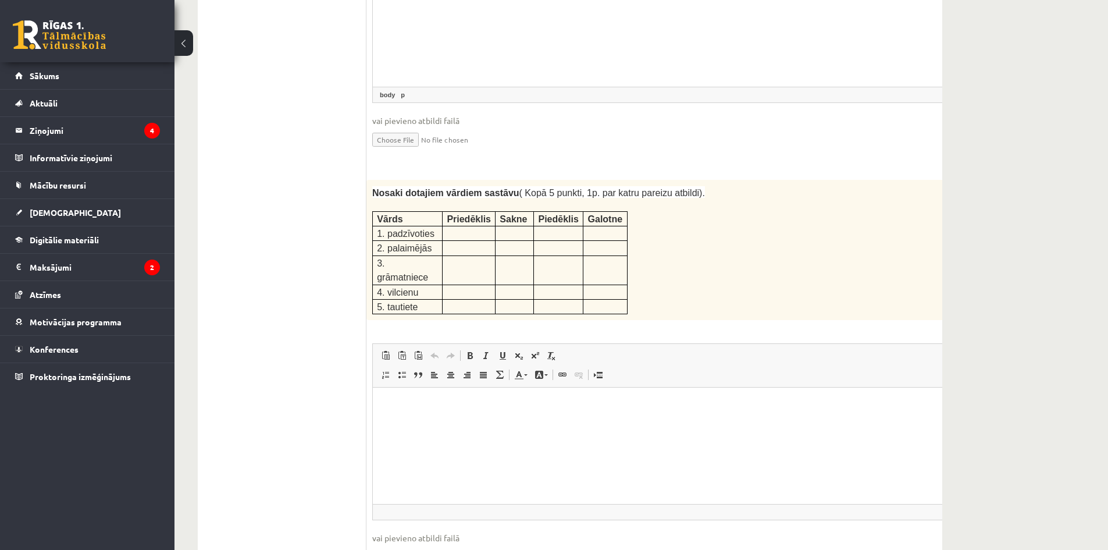
scroll to position [1473, 0]
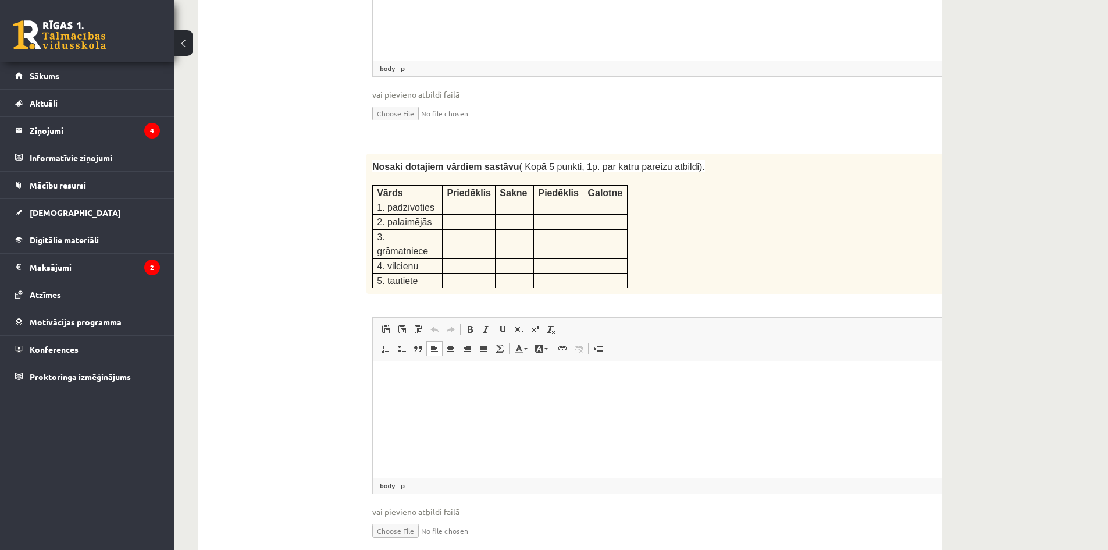
click at [446, 365] on html at bounding box center [678, 378] width 611 height 35
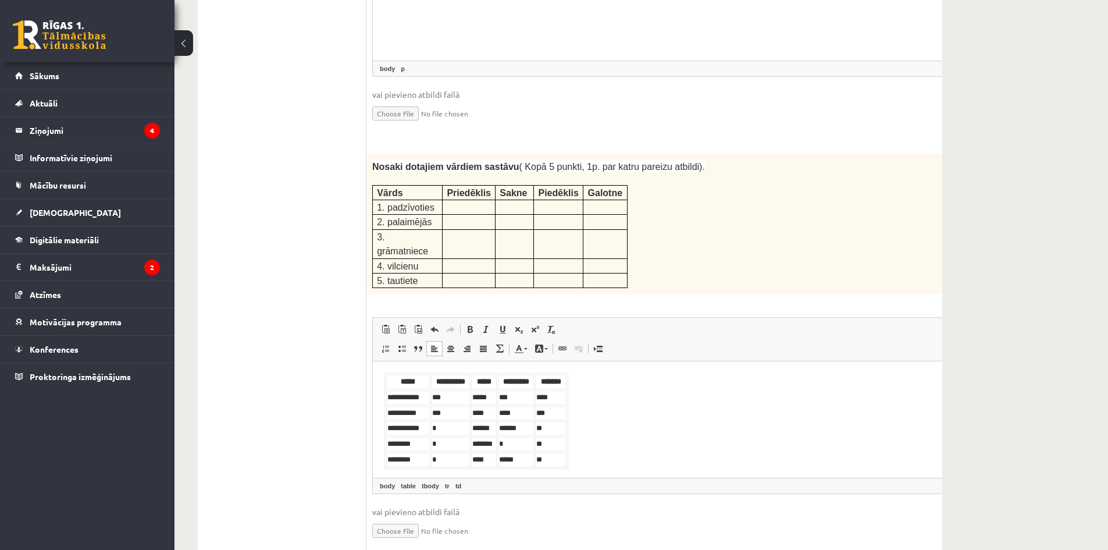
click at [589, 442] on body "**********" at bounding box center [677, 421] width 587 height 96
click at [614, 459] on body "**********" at bounding box center [677, 421] width 587 height 96
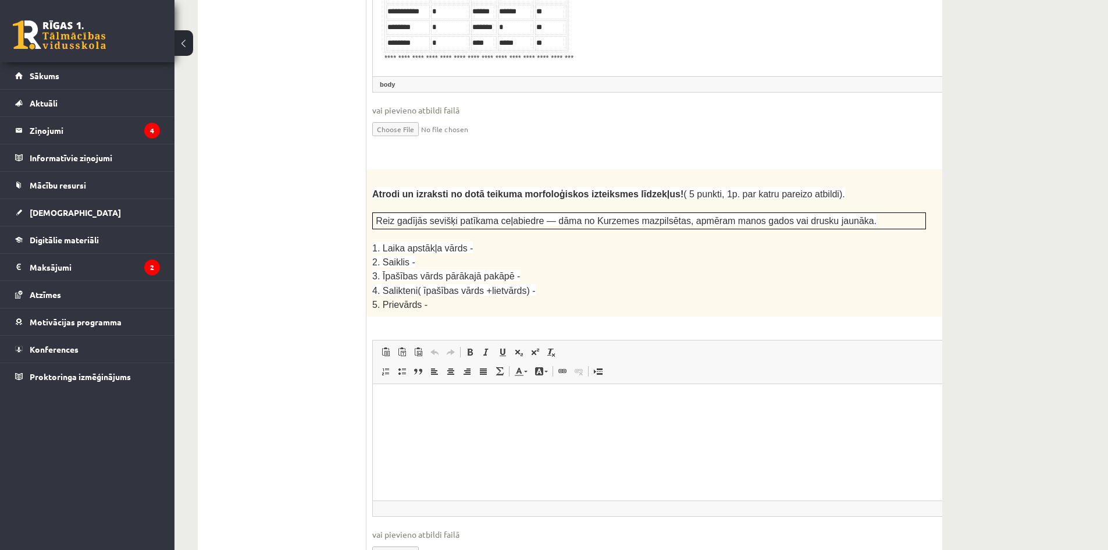
scroll to position [1842, 0]
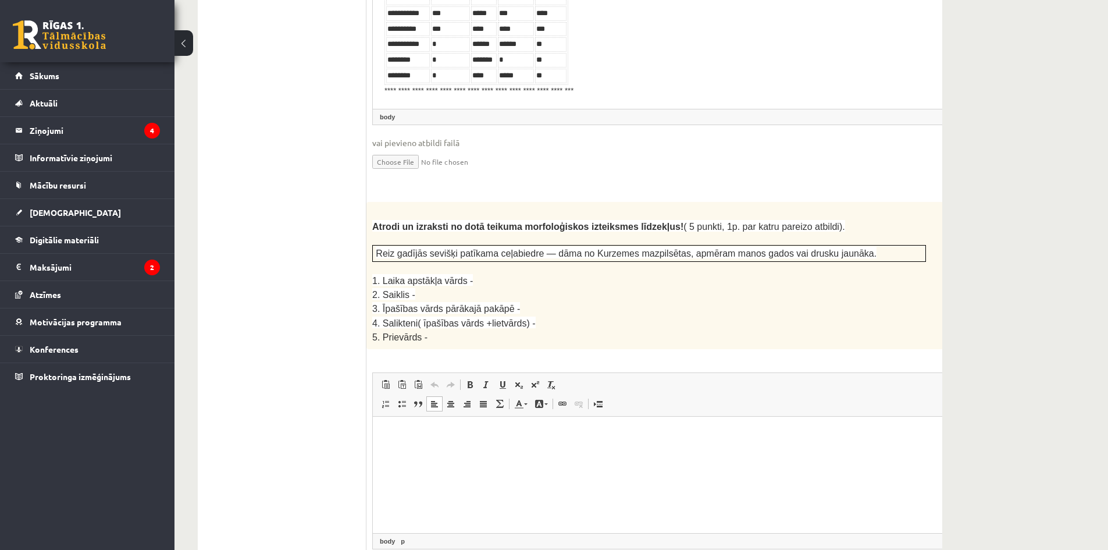
click at [455, 451] on html at bounding box center [678, 433] width 611 height 35
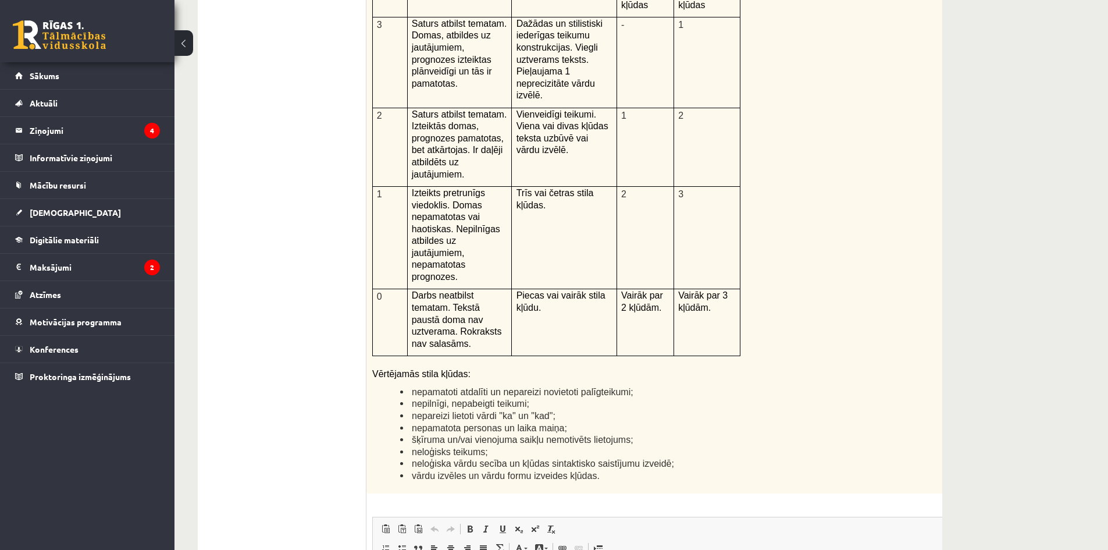
scroll to position [2947, 0]
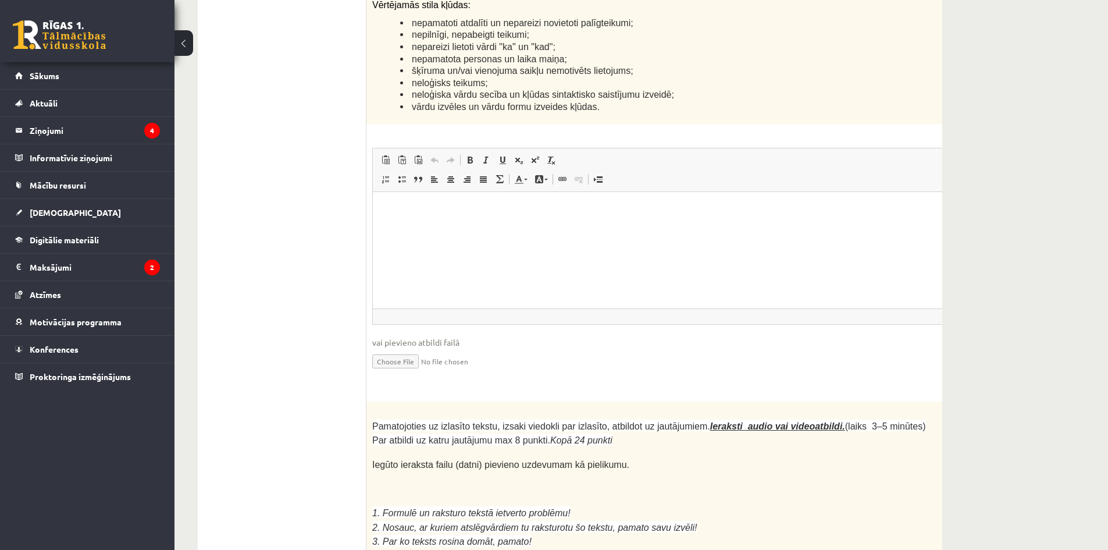
click at [420, 227] on html at bounding box center [678, 209] width 611 height 35
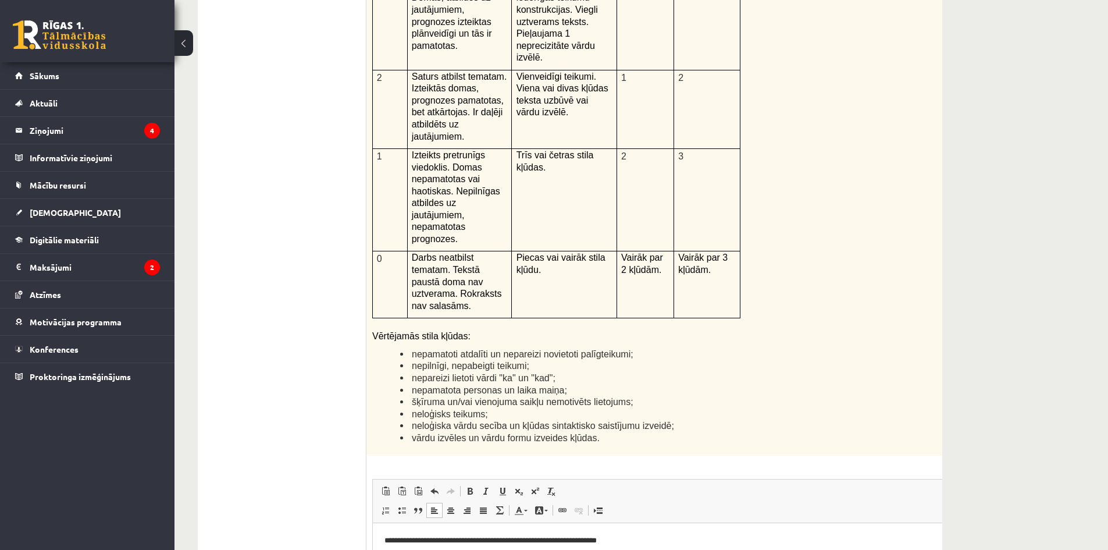
scroll to position [2578, 0]
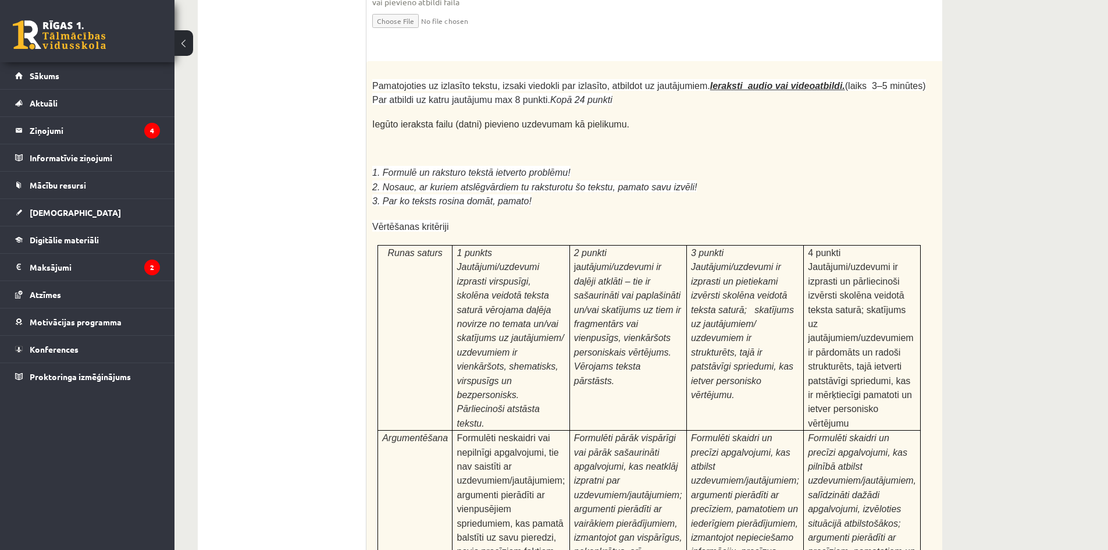
scroll to position [3315, 0]
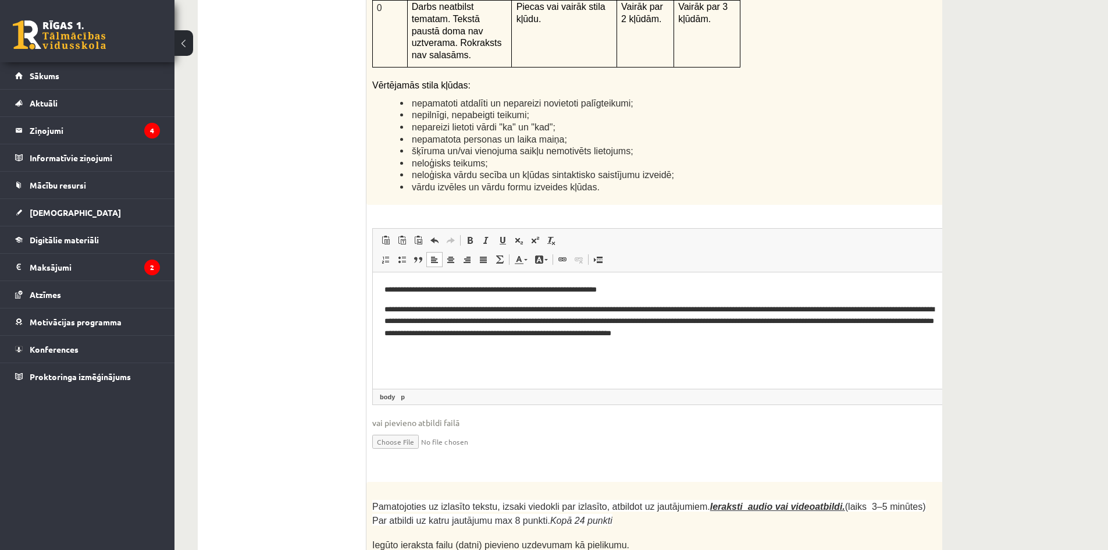
scroll to position [2885, 0]
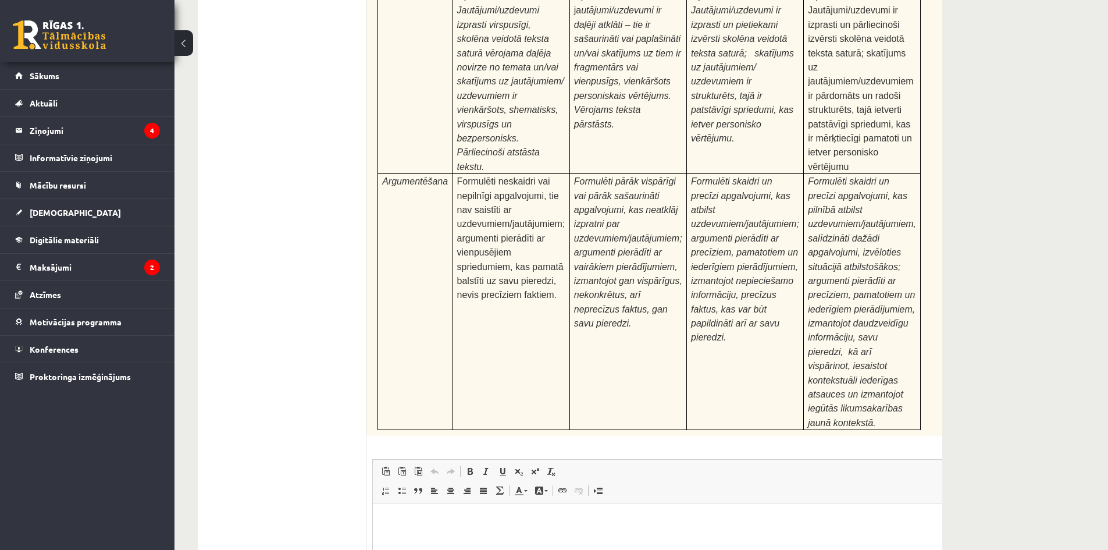
scroll to position [3622, 0]
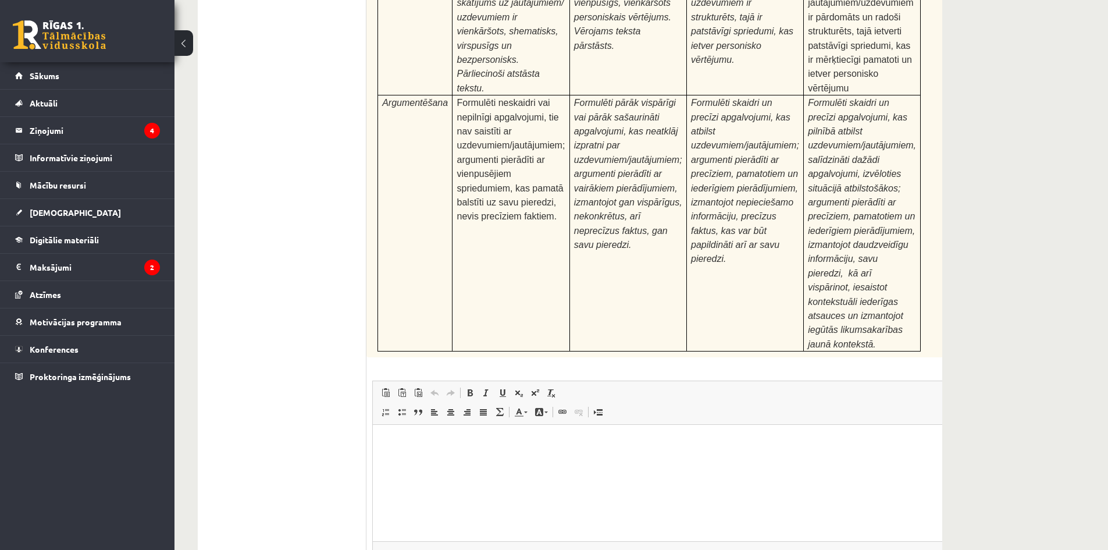
type input "**********"
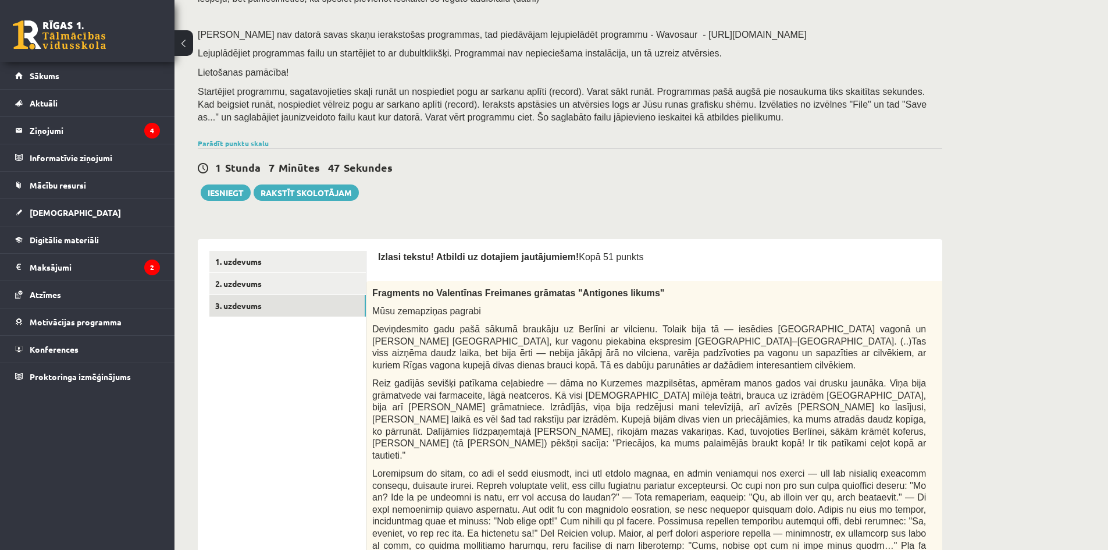
scroll to position [0, 0]
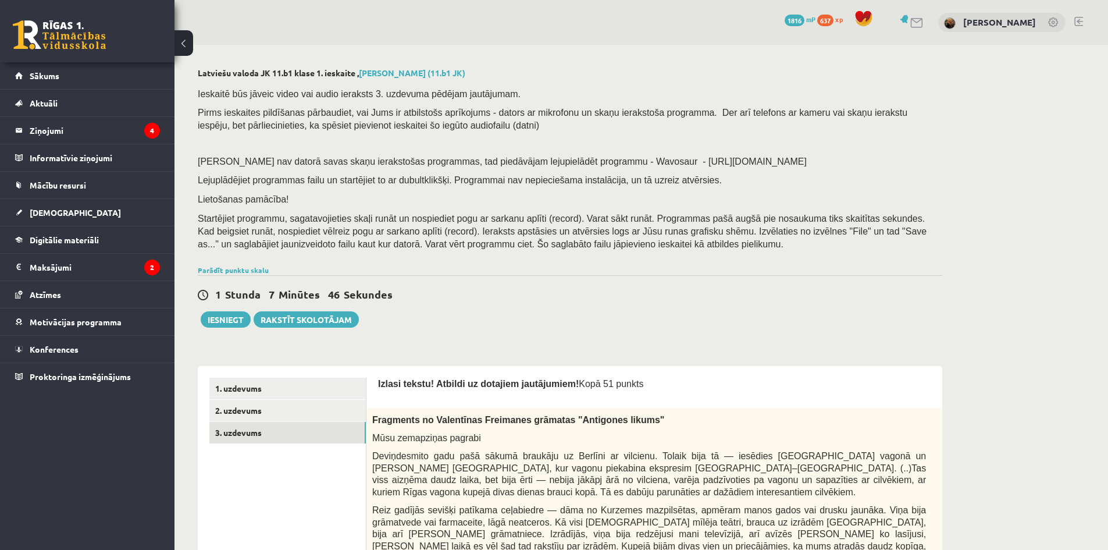
click at [454, 272] on div "Parādīt punktu skalu Atzīme No Līdz 1 0 17 2 18 26 3 27 35 4 36 44 5 45 53 6 54…" at bounding box center [570, 270] width 744 height 10
click at [279, 432] on link "3. uzdevums" at bounding box center [287, 433] width 156 height 22
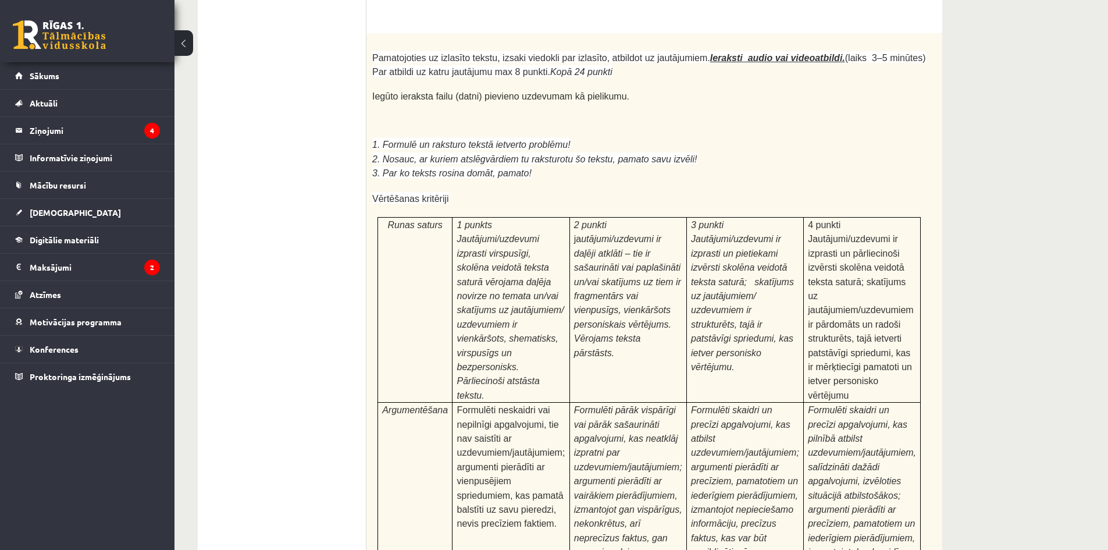
scroll to position [3634, 0]
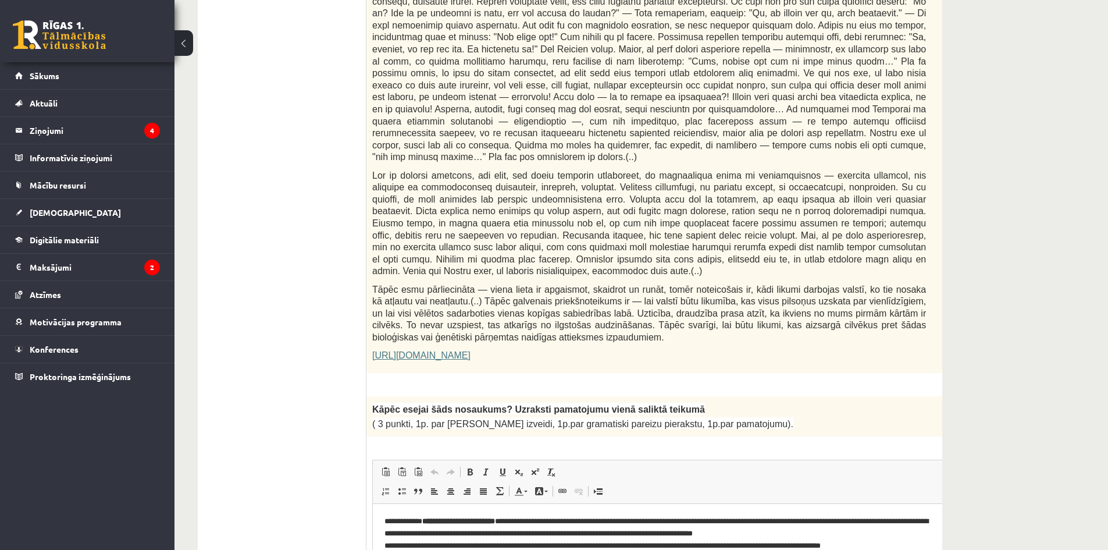
scroll to position [0, 0]
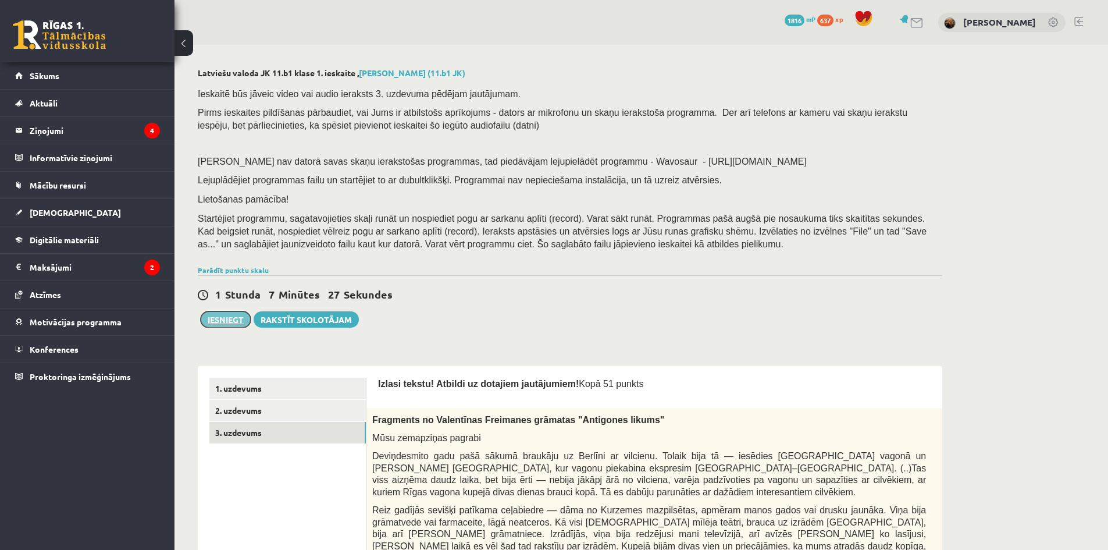
click at [211, 322] on button "Iesniegt" at bounding box center [226, 319] width 50 height 16
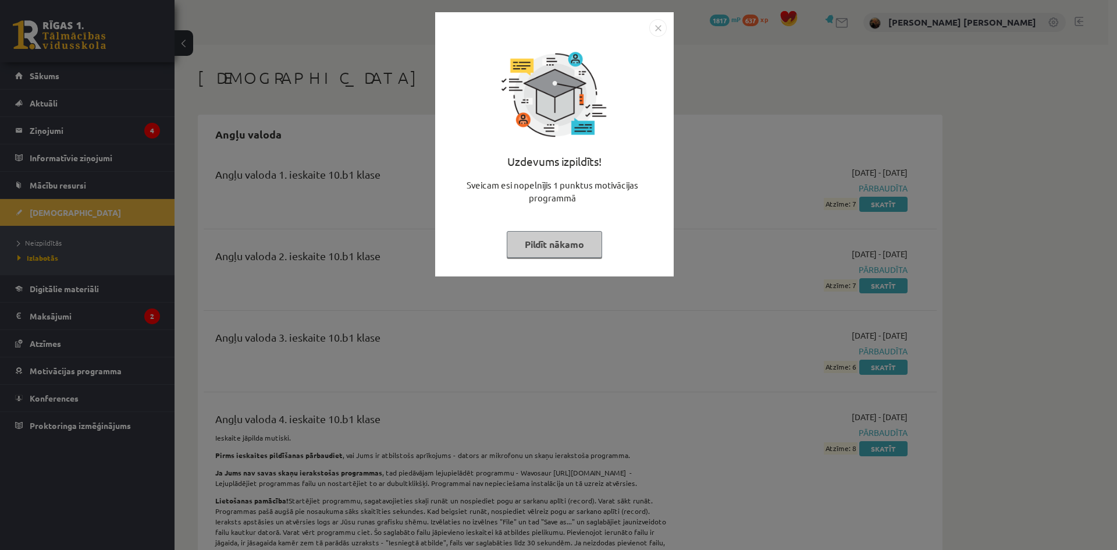
click at [659, 27] on img "Close" at bounding box center [657, 27] width 17 height 17
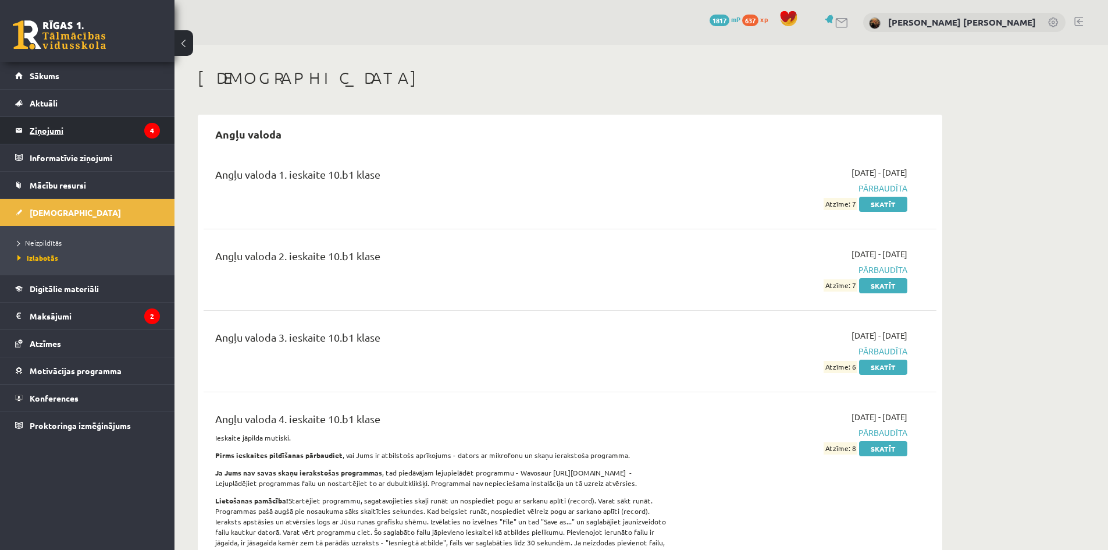
click at [73, 134] on legend "Ziņojumi 4" at bounding box center [95, 130] width 130 height 27
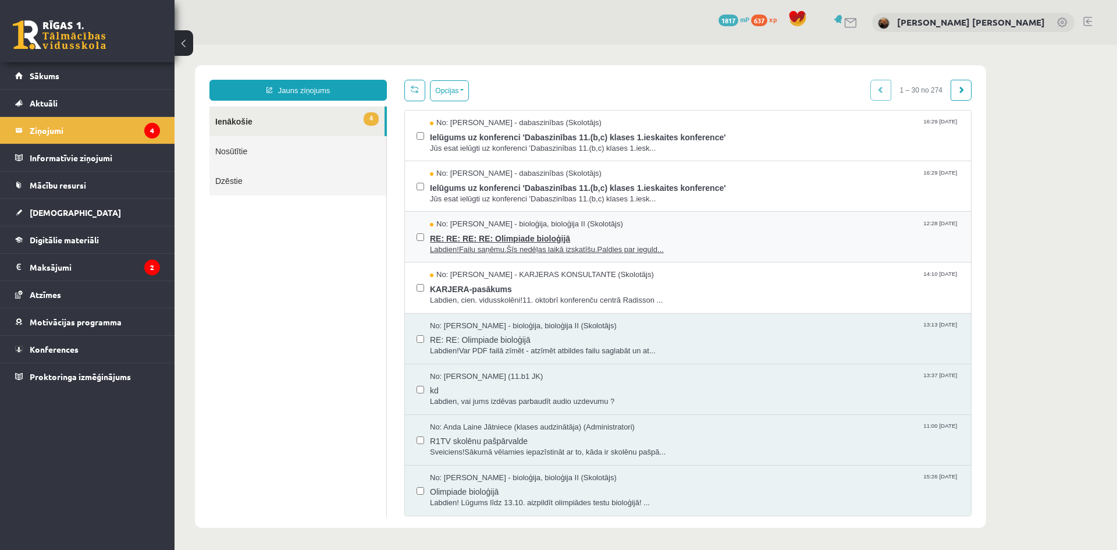
click at [485, 241] on span "RE: RE: RE: RE: Olimpiade bioloģijā" at bounding box center [694, 237] width 529 height 15
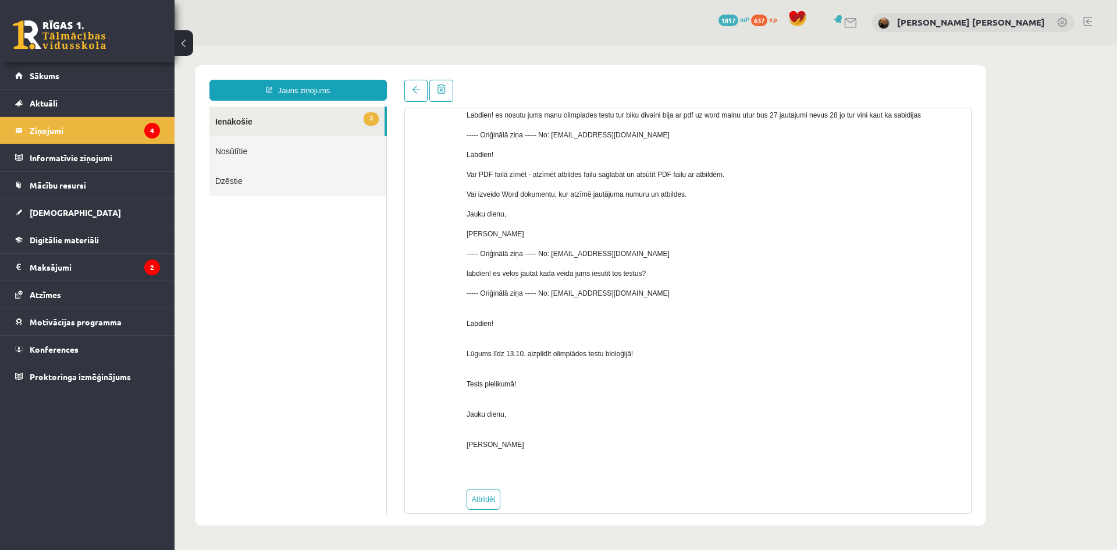
scroll to position [237, 0]
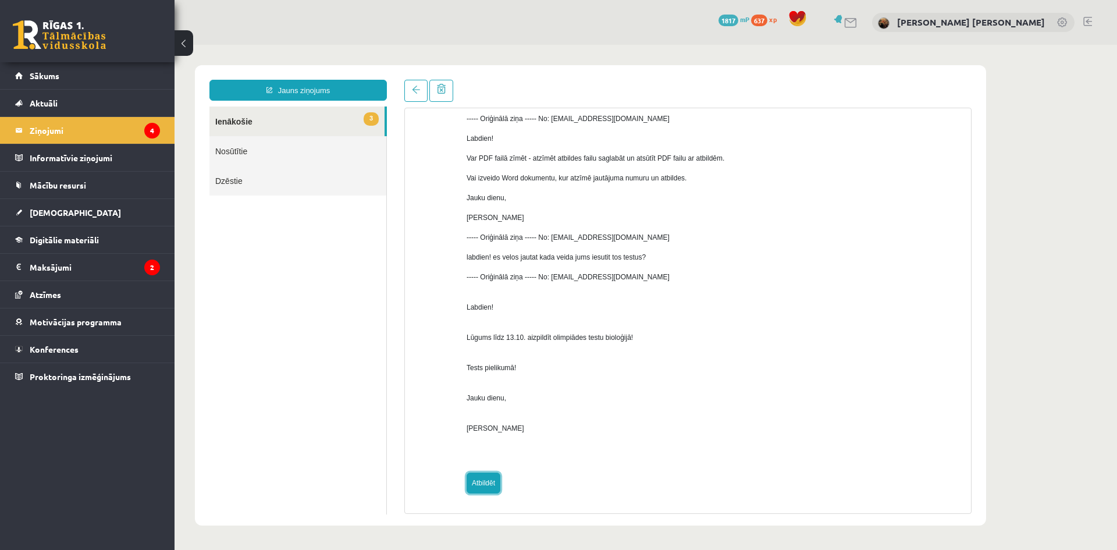
click at [497, 486] on link "Atbildēt" at bounding box center [483, 482] width 34 height 21
type input "**********"
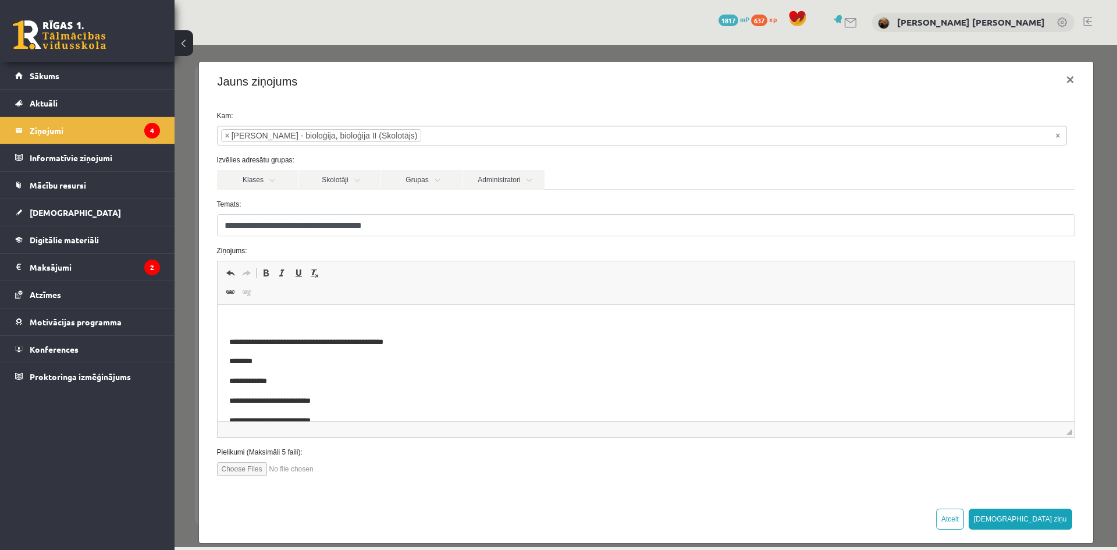
click at [275, 318] on p "Editor, wiswyg-editor-47433805318620-1760471079-633" at bounding box center [645, 322] width 833 height 12
click at [1034, 522] on button "Sūtīt ziņu" at bounding box center [1020, 518] width 104 height 21
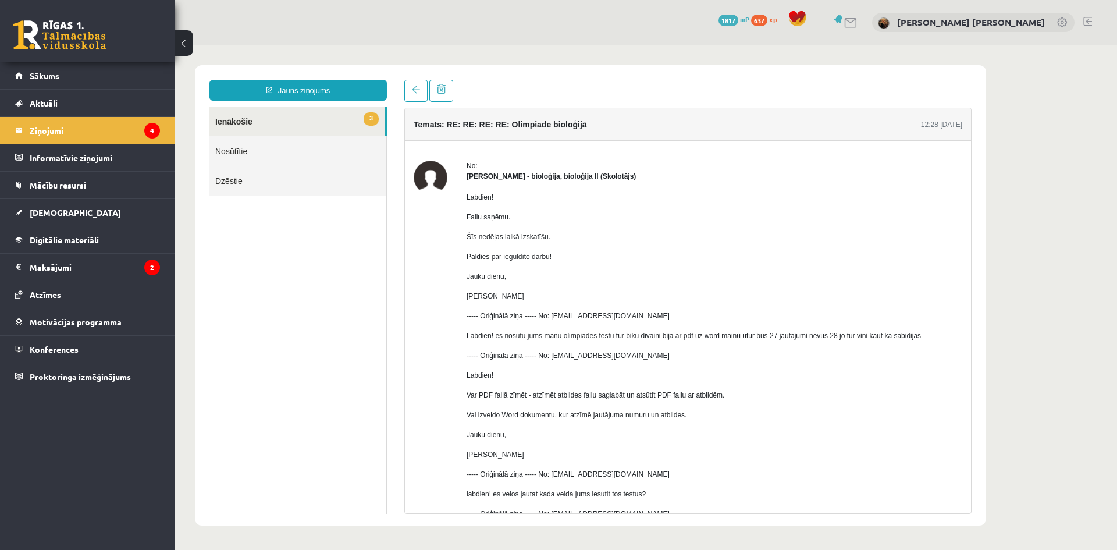
scroll to position [0, 0]
click at [302, 128] on link "3 Ienākošie" at bounding box center [296, 121] width 175 height 30
